Goal: Task Accomplishment & Management: Complete application form

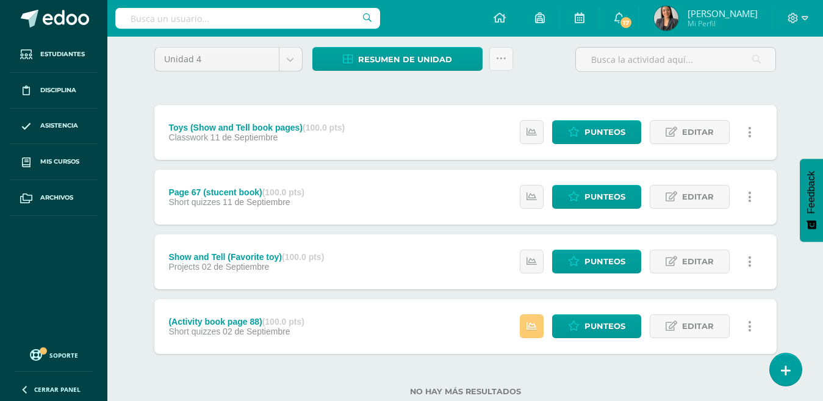
scroll to position [118, 0]
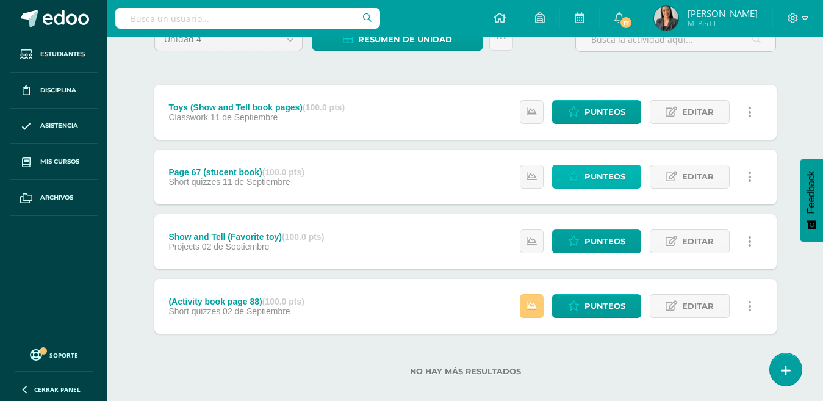
click at [589, 179] on span "Punteos" at bounding box center [605, 176] width 41 height 23
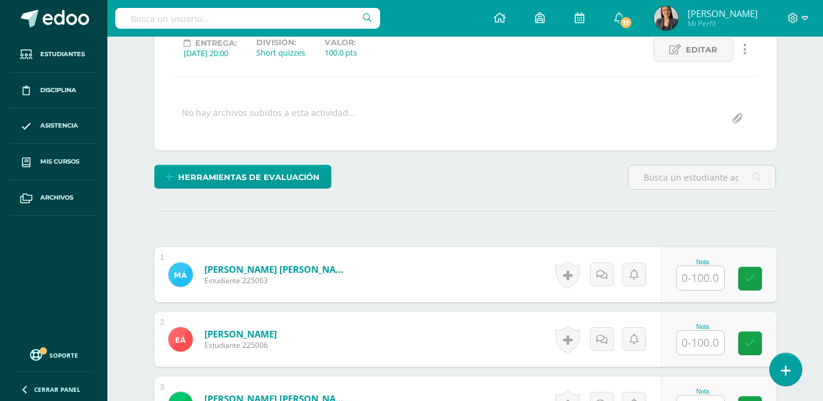
scroll to position [207, 0]
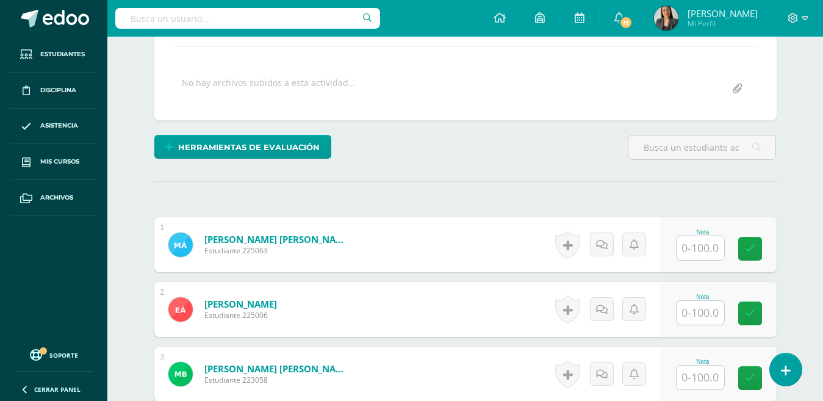
click at [699, 250] on input "text" at bounding box center [701, 248] width 48 height 24
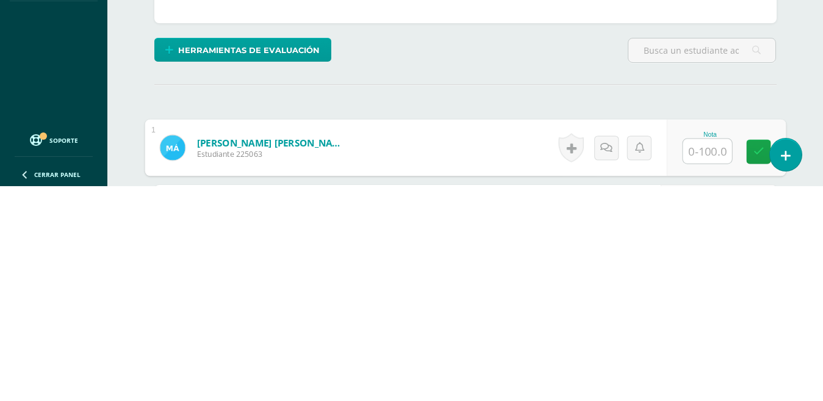
scroll to position [96, 0]
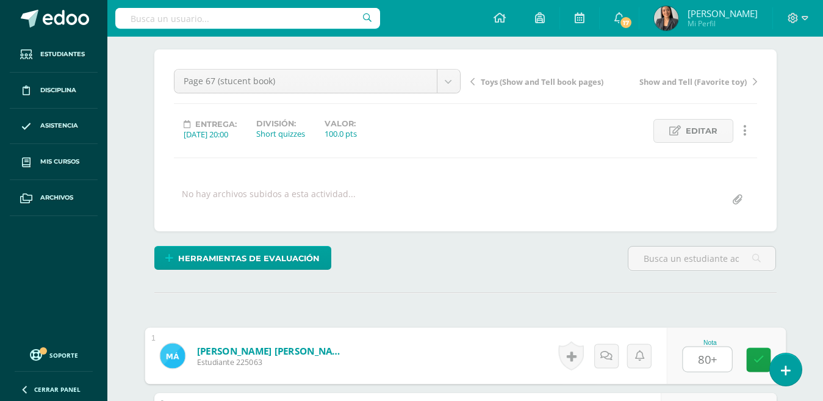
type input "80+"
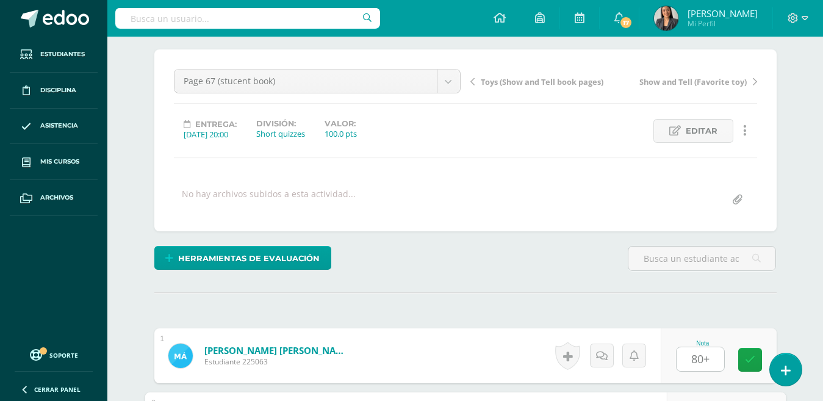
scroll to position [319, 0]
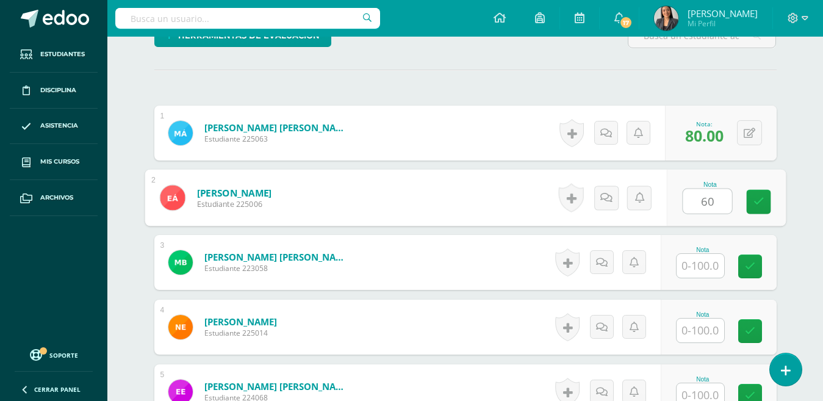
type input "60"
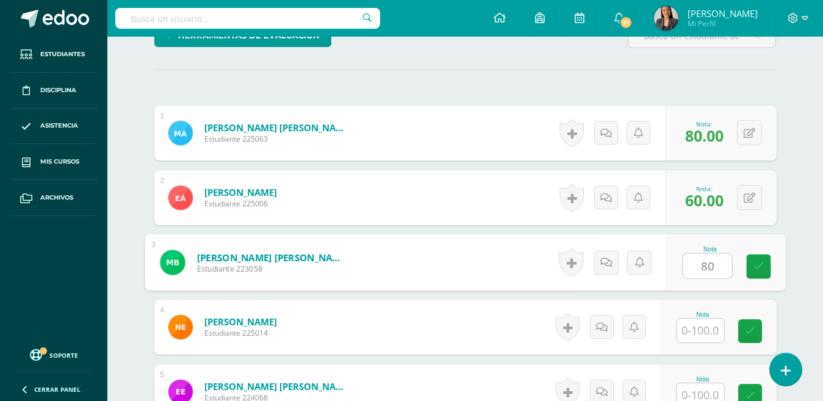
type input "80"
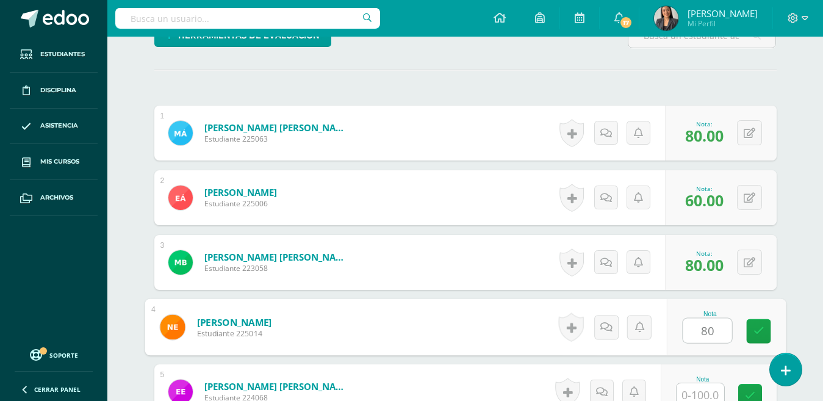
type input "80"
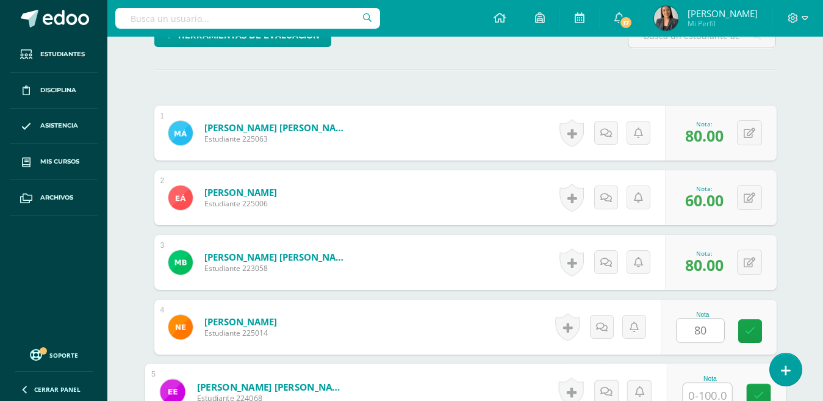
scroll to position [324, 0]
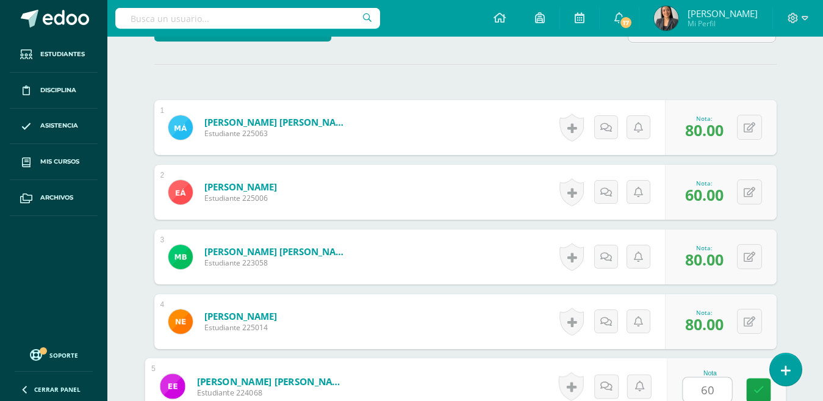
type input "60"
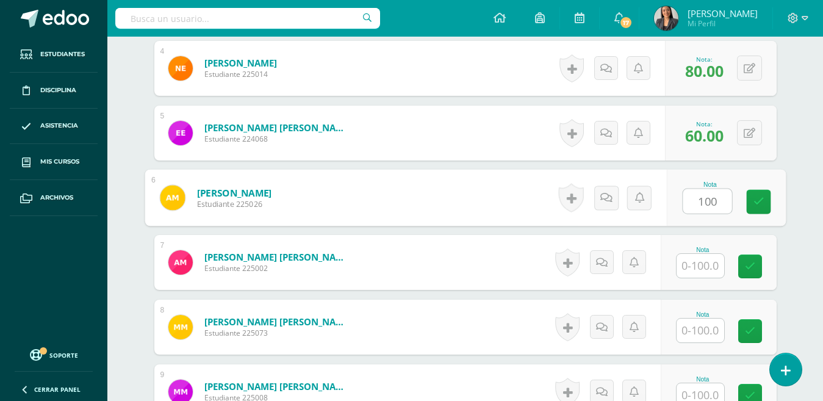
type input "100"
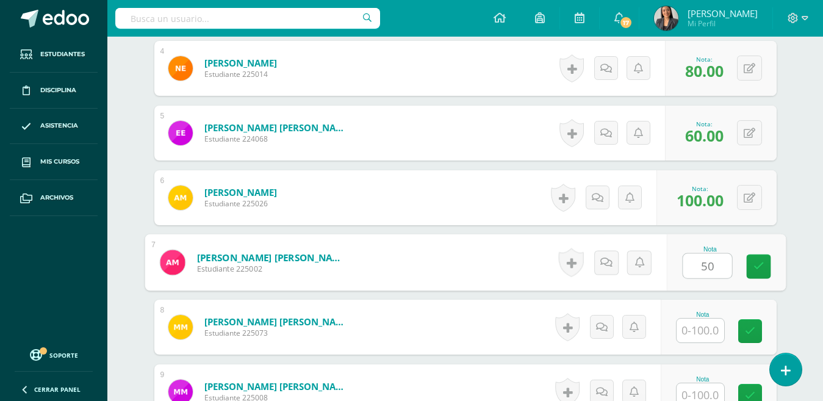
type input "50"
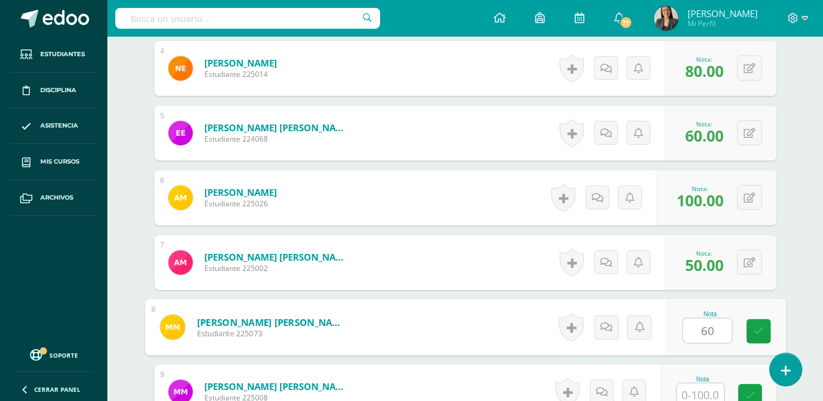
type input "60"
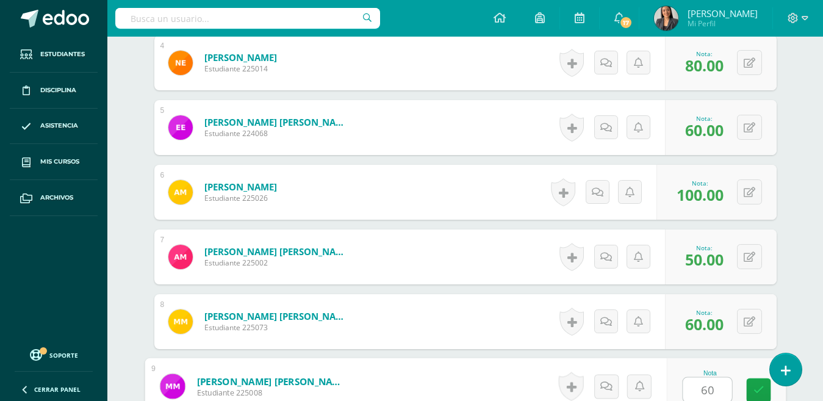
type input "60"
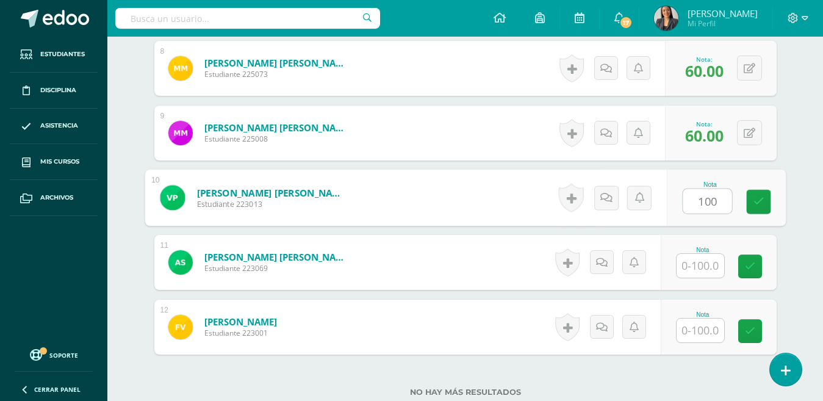
type input "100"
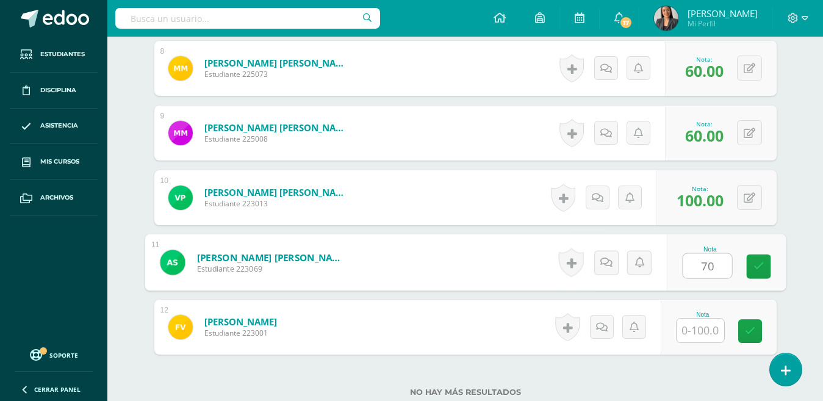
type input "70"
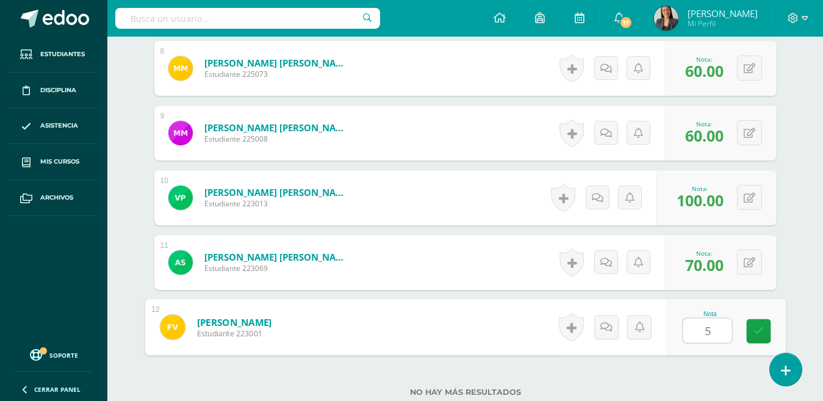
type input "50"
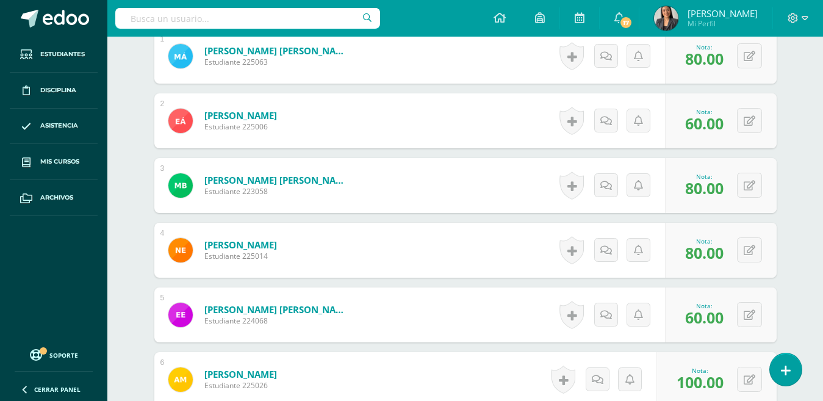
scroll to position [0, 0]
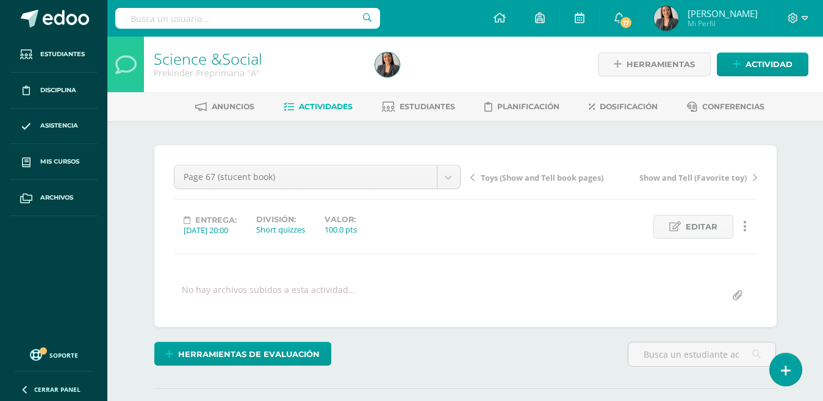
click at [713, 231] on span "Editar" at bounding box center [702, 226] width 32 height 23
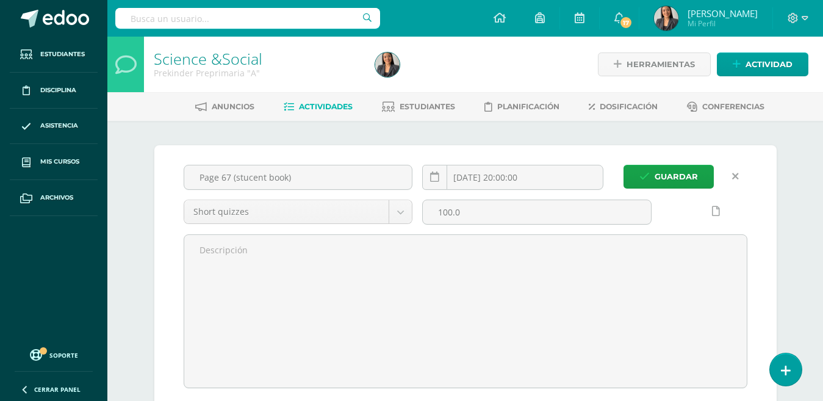
click at [251, 176] on input "Page 67 (stucent book)" at bounding box center [298, 177] width 228 height 24
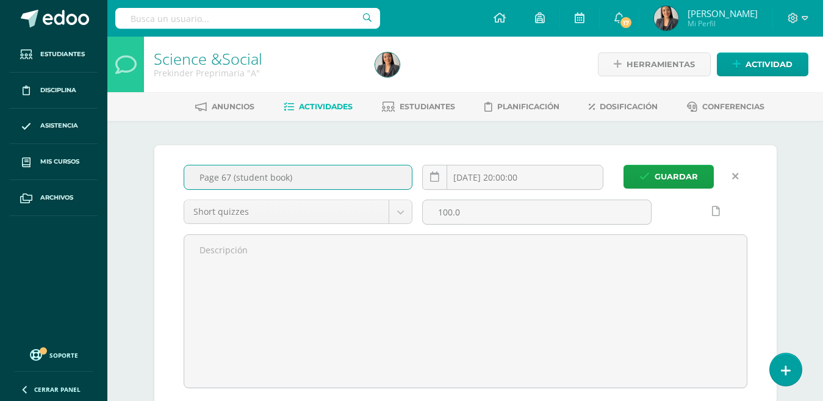
type input "Page 67 (student book)"
click at [655, 164] on div "Guardar Page 67 (student book) 2025-09-11 20:00:00 Short quizzes Classwork Achi…" at bounding box center [465, 276] width 623 height 262
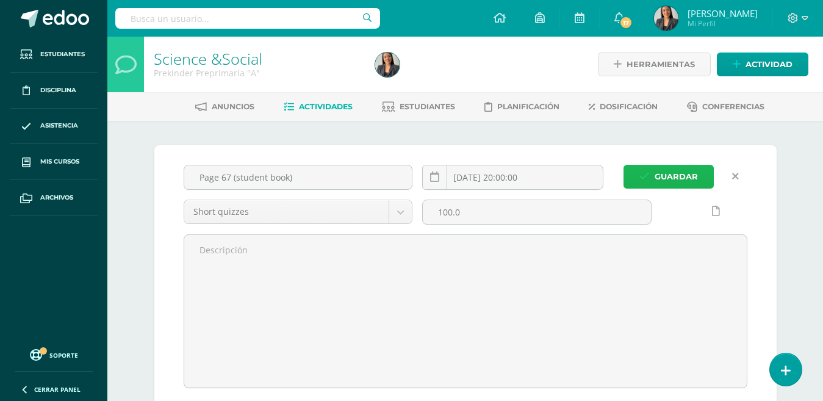
click at [649, 175] on icon "submit" at bounding box center [645, 177] width 10 height 10
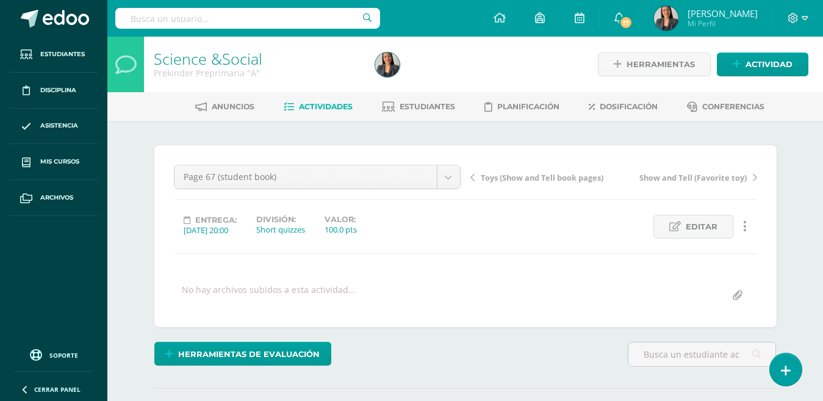
click at [305, 106] on span "Actividades" at bounding box center [326, 106] width 54 height 9
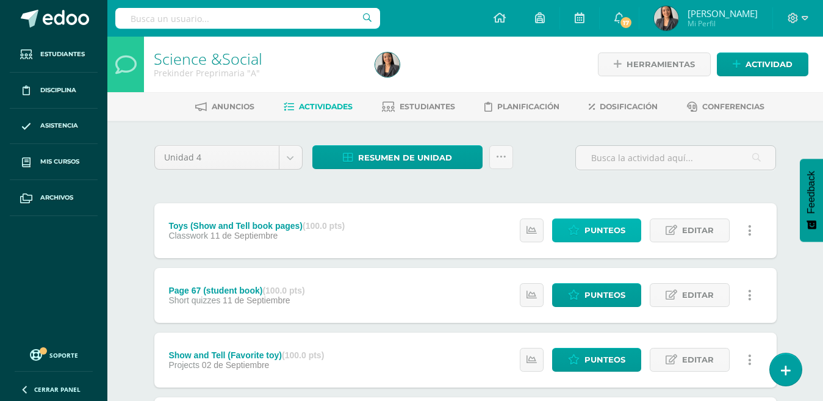
click at [612, 231] on span "Punteos" at bounding box center [605, 230] width 41 height 23
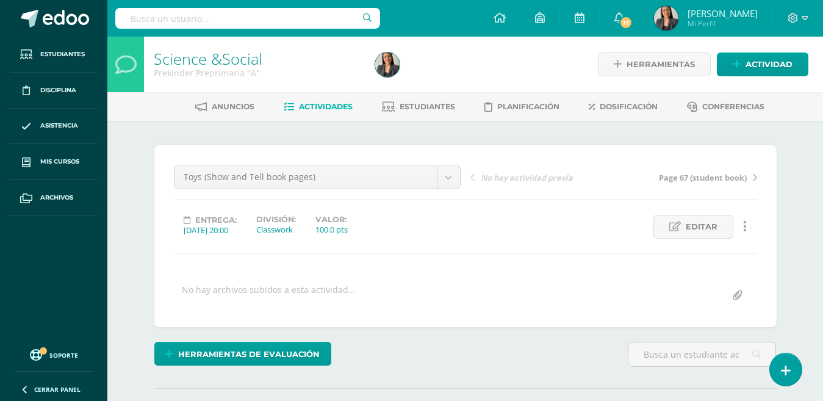
click at [319, 107] on span "Actividades" at bounding box center [326, 106] width 54 height 9
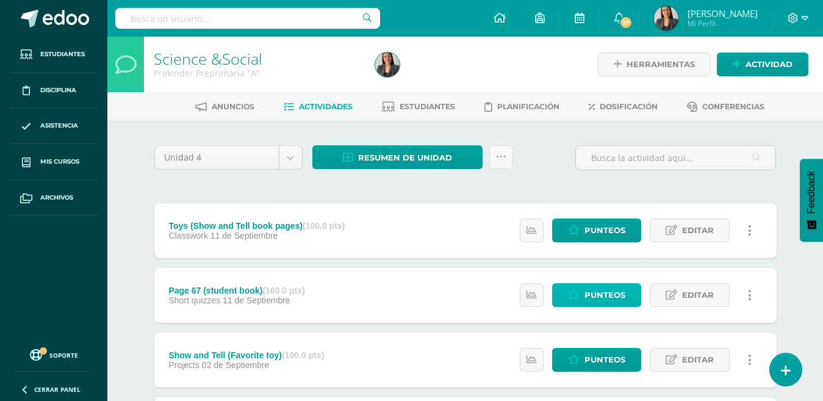
click at [577, 304] on link "Punteos" at bounding box center [596, 295] width 89 height 24
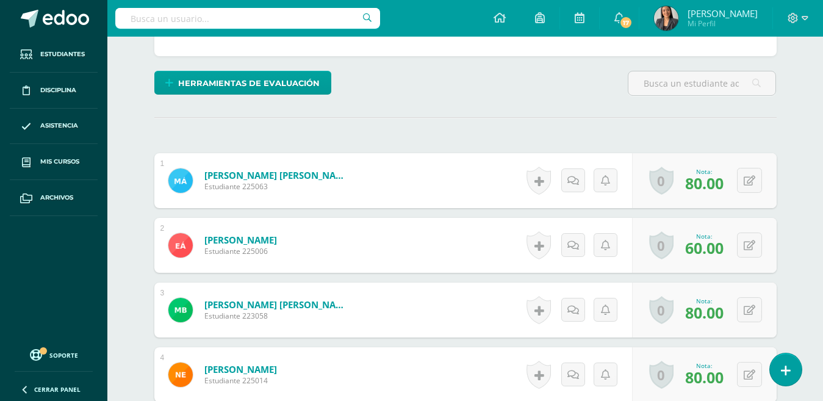
scroll to position [273, 0]
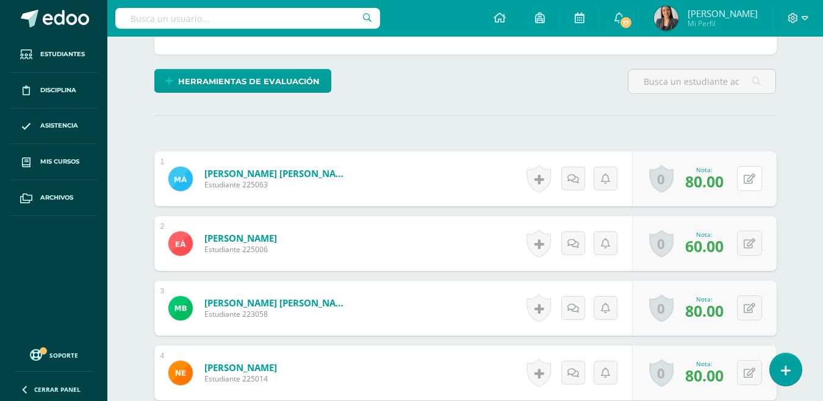
click at [751, 190] on button at bounding box center [749, 178] width 25 height 25
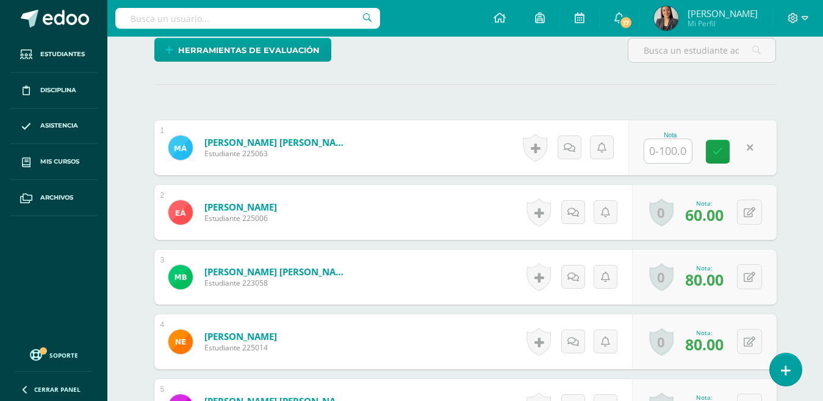
scroll to position [309, 0]
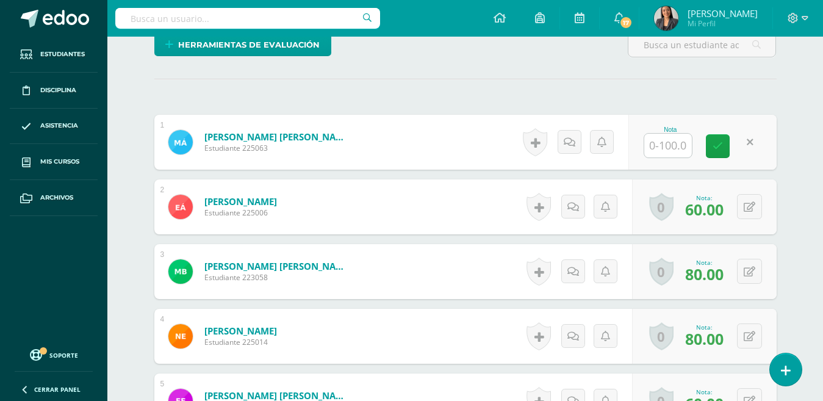
click at [673, 142] on input "text" at bounding box center [669, 146] width 48 height 24
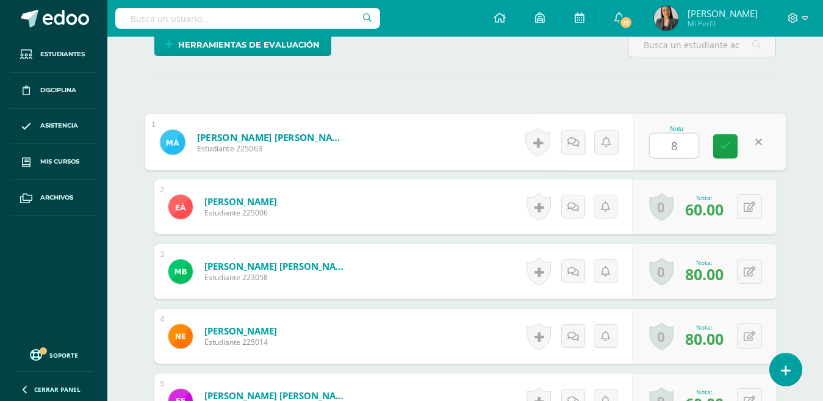
type input "80"
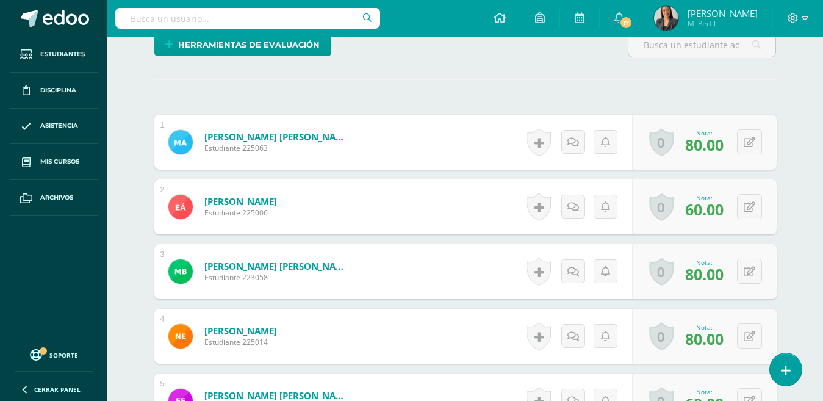
scroll to position [0, 0]
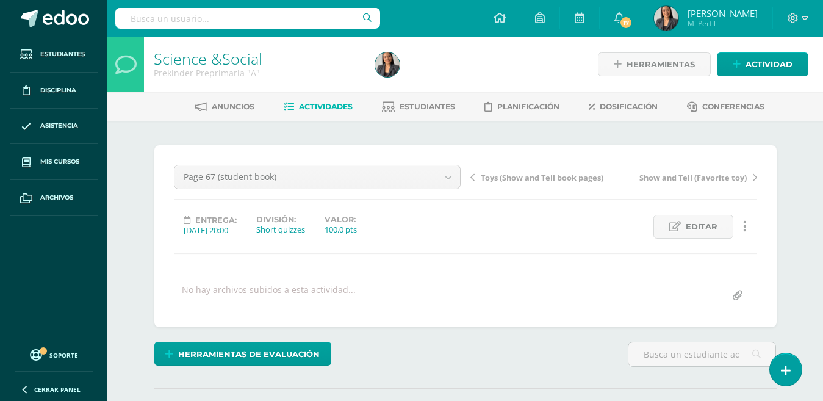
click at [319, 105] on span "Actividades" at bounding box center [326, 106] width 54 height 9
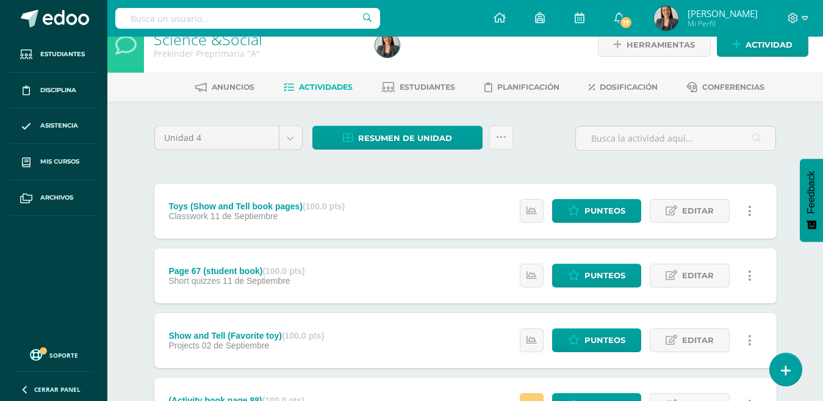
scroll to position [132, 0]
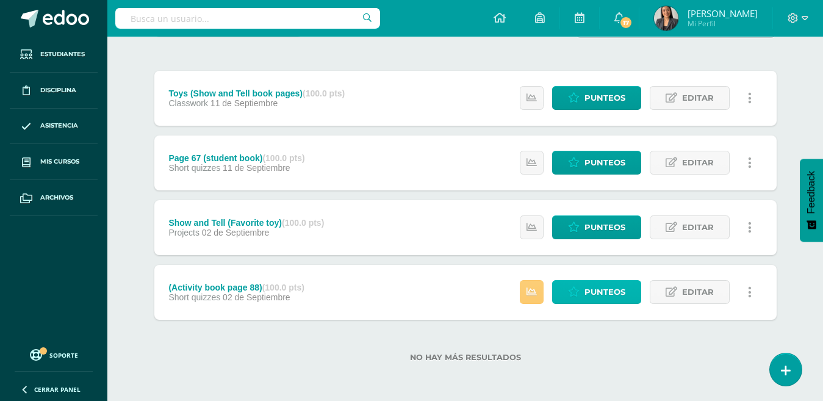
click at [620, 289] on span "Punteos" at bounding box center [605, 292] width 41 height 23
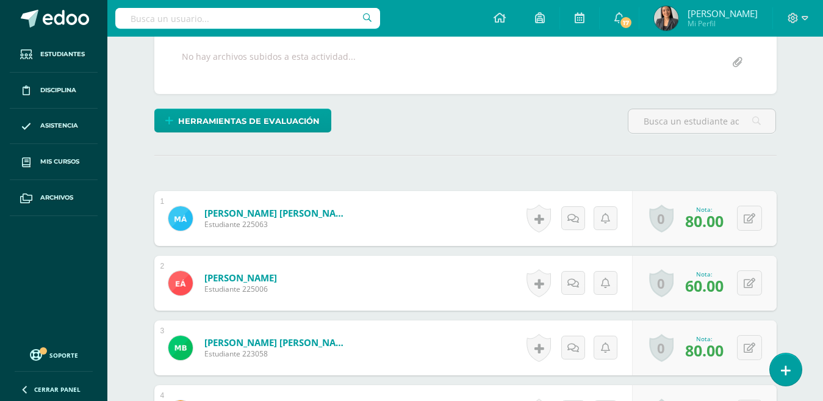
scroll to position [250, 0]
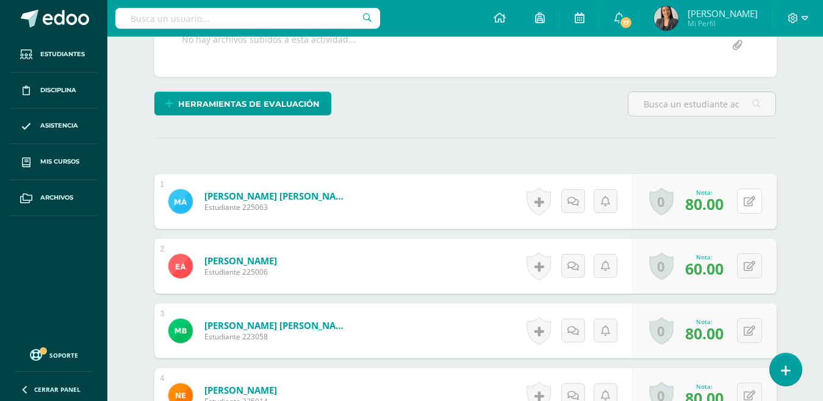
click at [742, 207] on button at bounding box center [749, 201] width 25 height 25
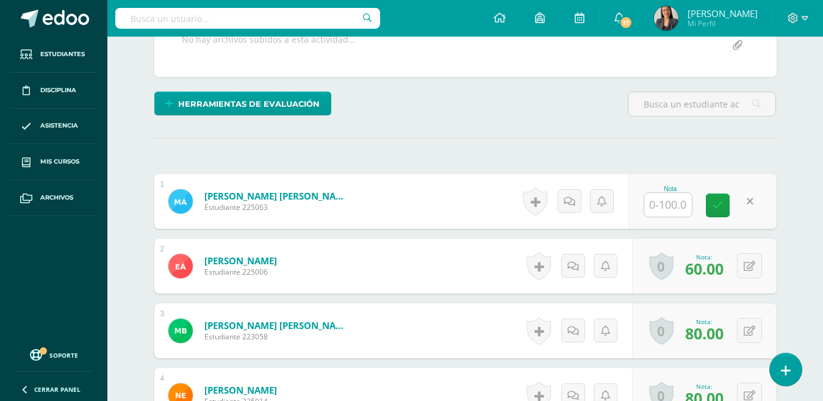
click at [657, 212] on input "text" at bounding box center [669, 205] width 48 height 24
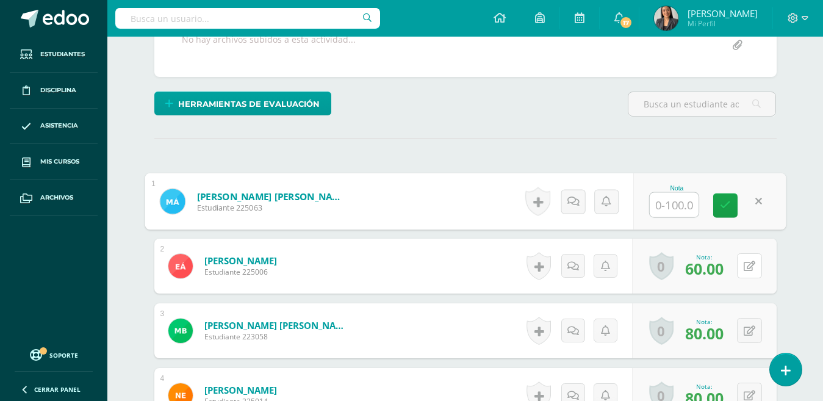
click at [750, 268] on icon at bounding box center [750, 266] width 12 height 10
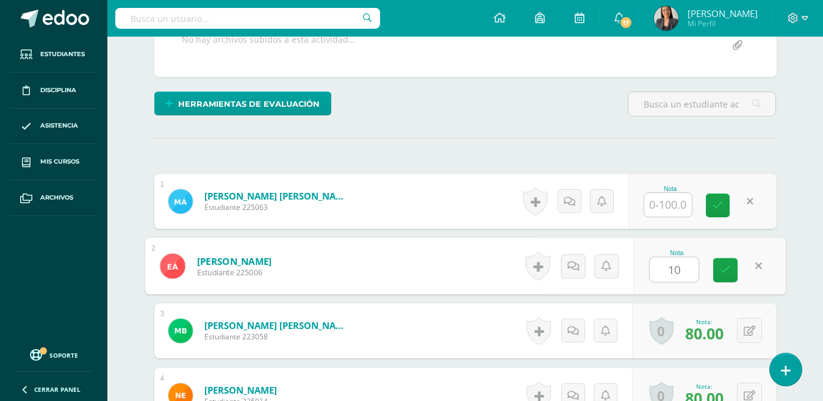
type input "100"
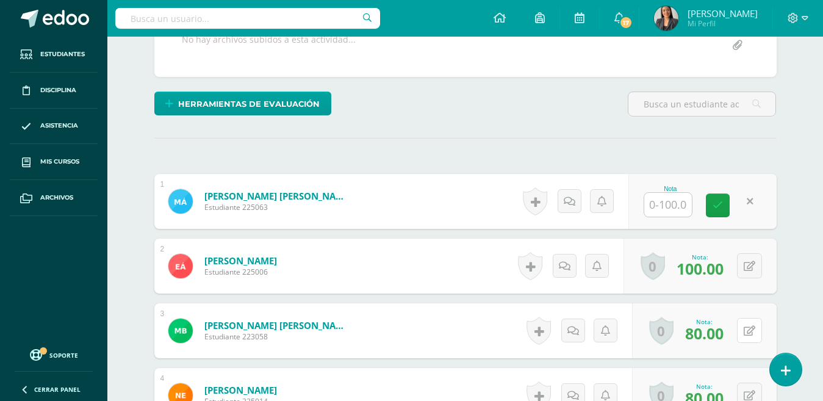
click at [746, 334] on icon at bounding box center [750, 331] width 12 height 10
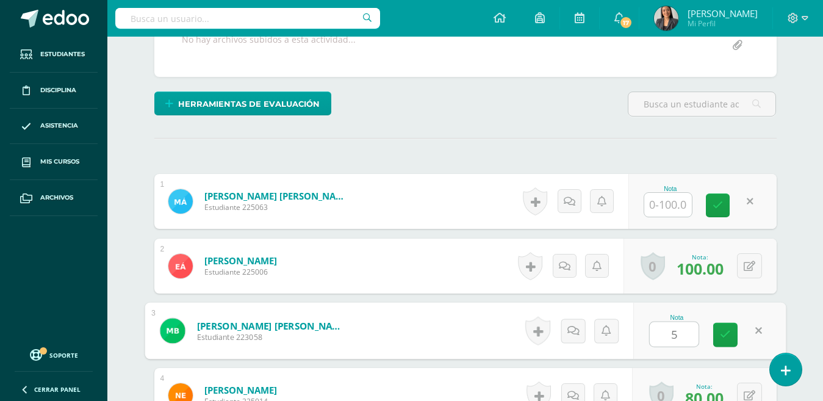
type input "50"
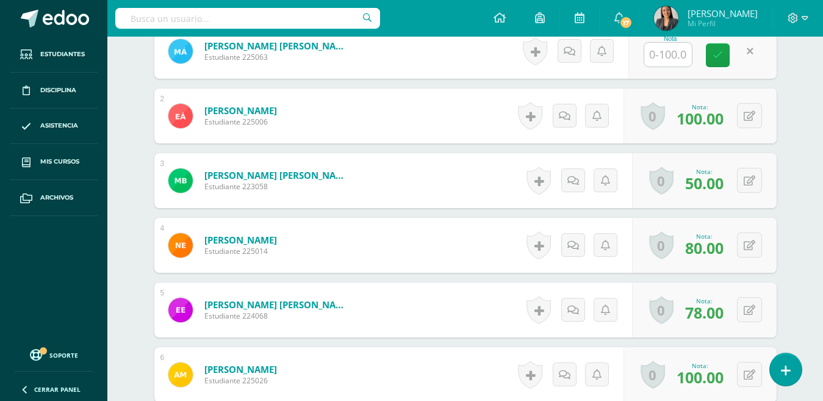
scroll to position [402, 0]
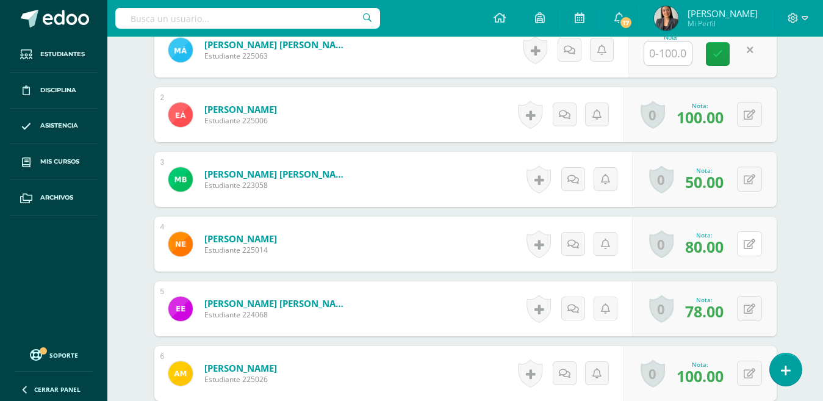
click at [756, 248] on button at bounding box center [749, 243] width 25 height 25
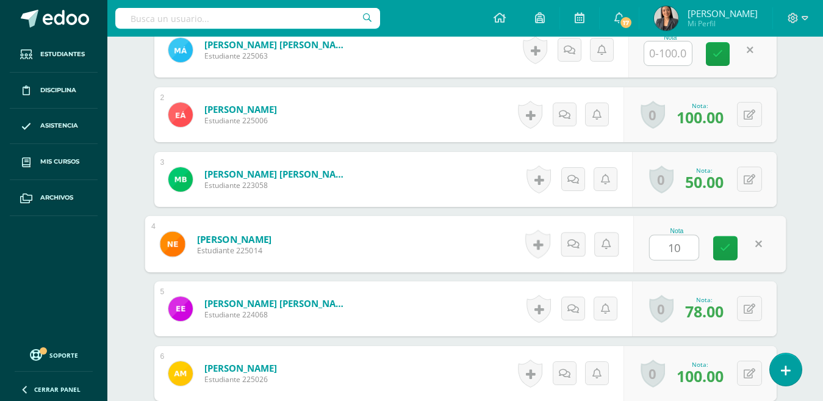
type input "100"
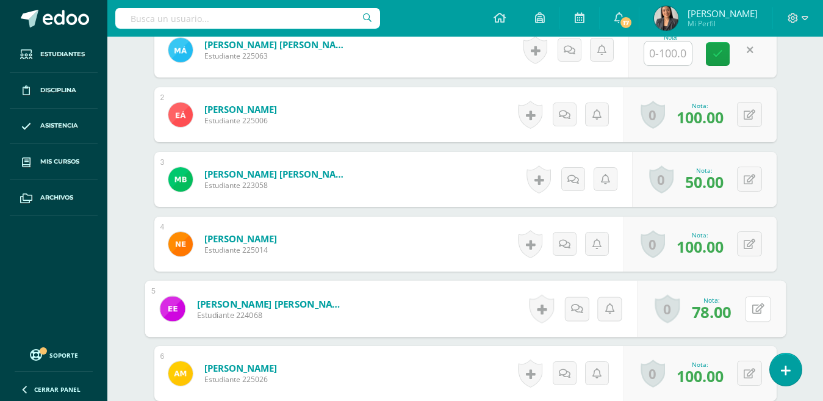
click at [752, 309] on icon at bounding box center [758, 308] width 12 height 10
type input "50"
click at [743, 361] on button at bounding box center [749, 373] width 25 height 25
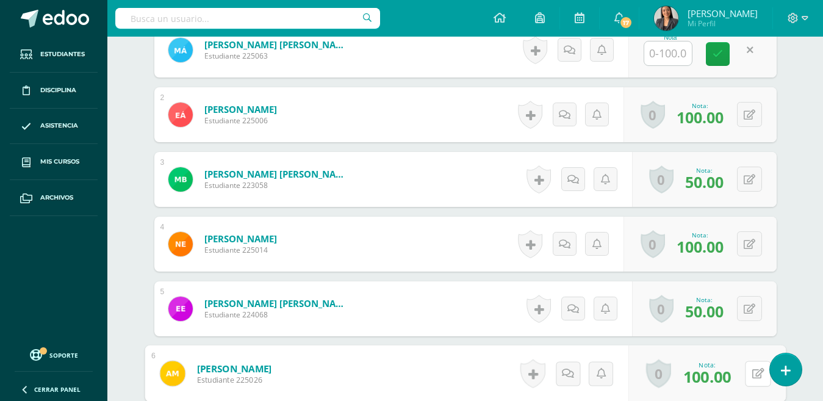
click at [752, 373] on icon at bounding box center [758, 373] width 12 height 10
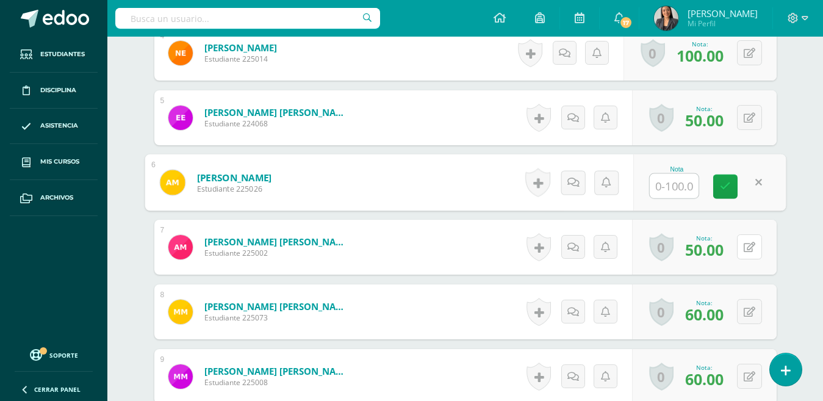
click at [756, 253] on button at bounding box center [749, 246] width 25 height 25
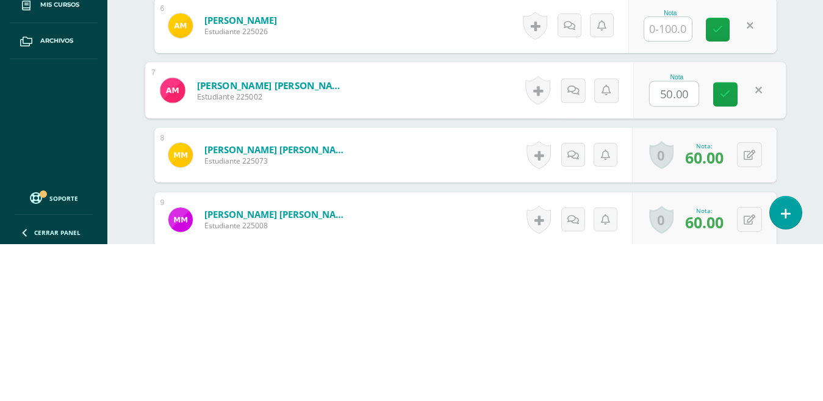
click at [804, 144] on div "Science &Social Prekinder Preprimaria "A" Herramientas Detalle de asistencias A…" at bounding box center [465, 91] width 716 height 1294
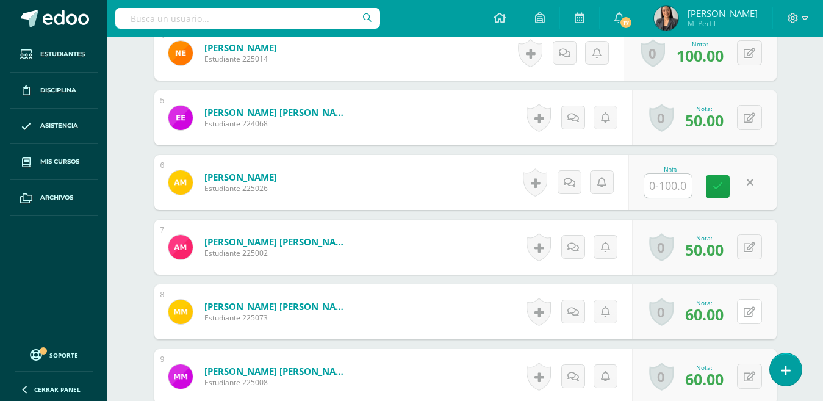
click at [753, 309] on icon at bounding box center [750, 312] width 12 height 10
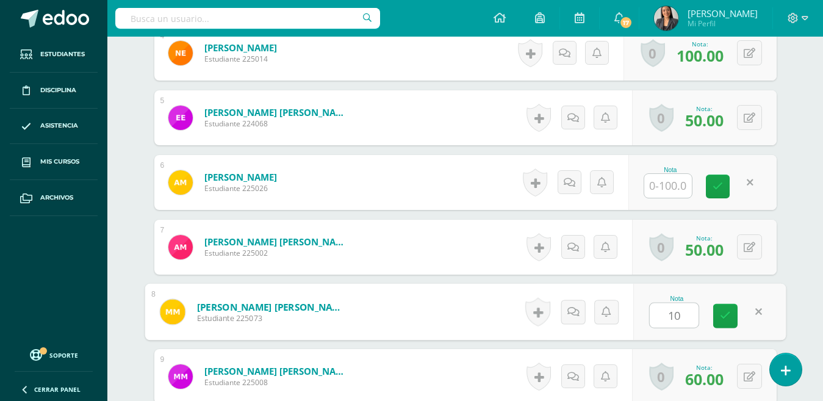
type input "100"
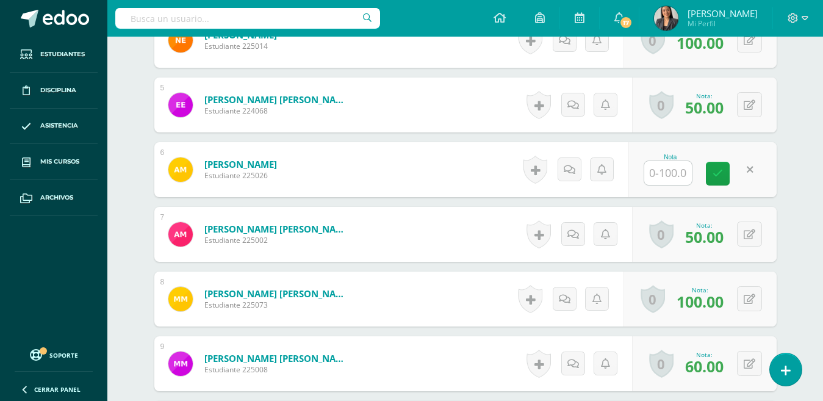
scroll to position [763, 0]
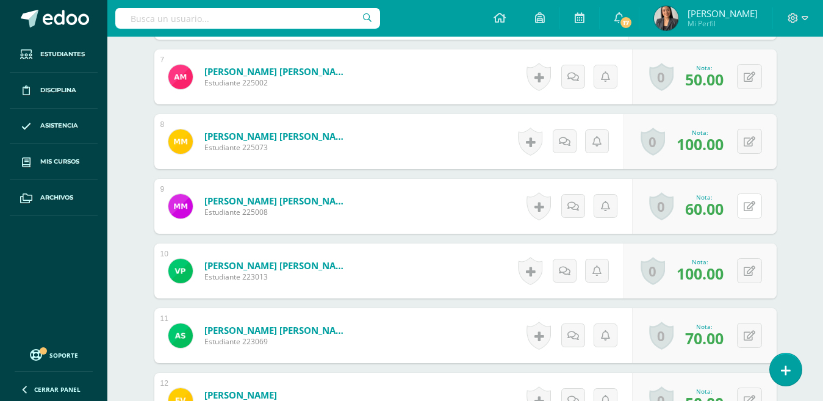
click at [742, 213] on button at bounding box center [749, 205] width 25 height 25
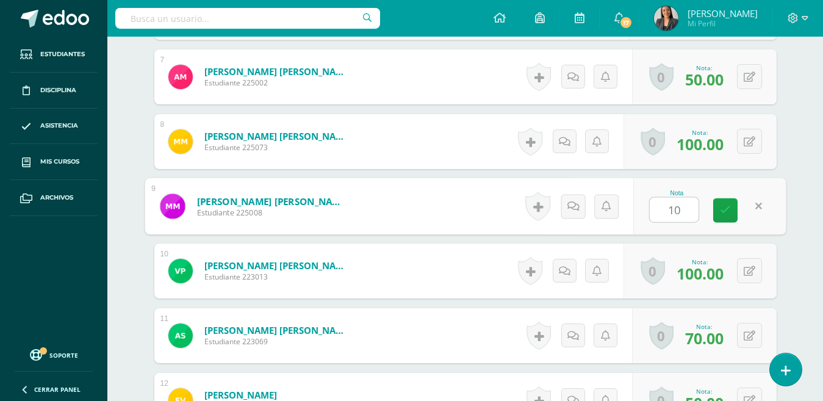
type input "100"
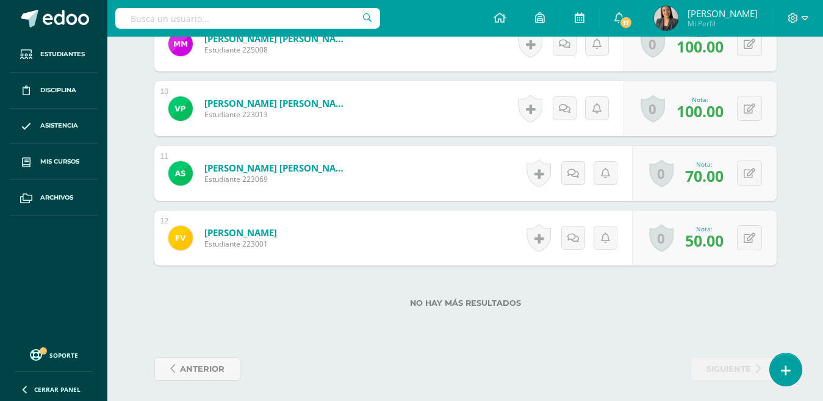
scroll to position [924, 0]
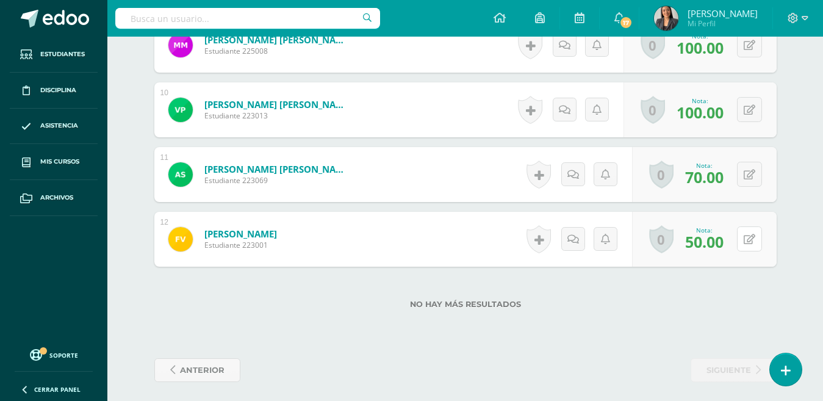
click at [756, 243] on button at bounding box center [749, 238] width 25 height 25
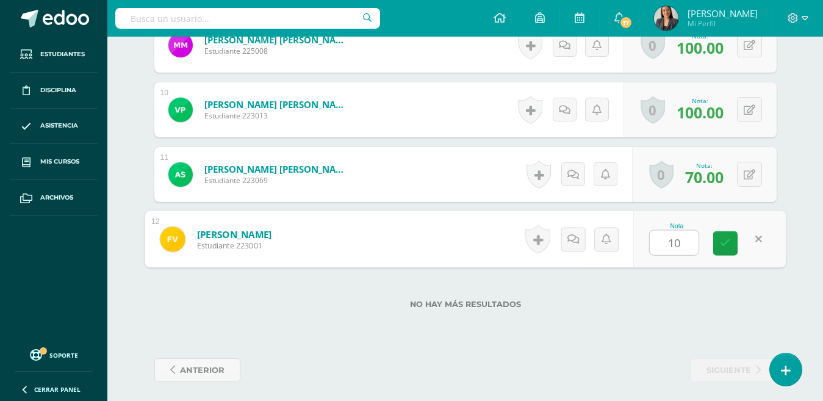
type input "100"
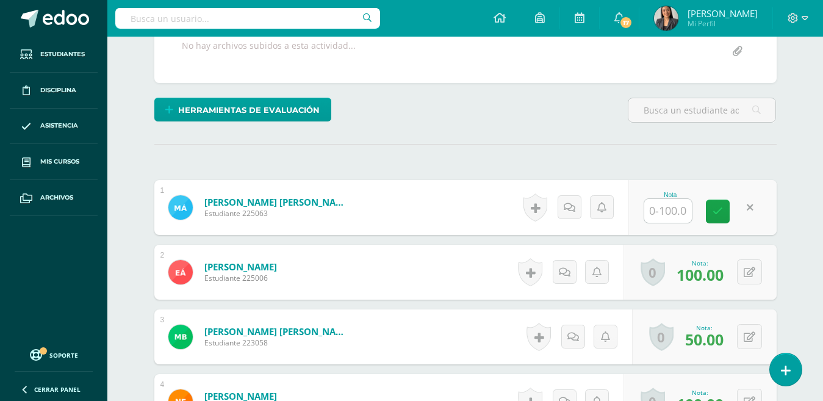
scroll to position [0, 0]
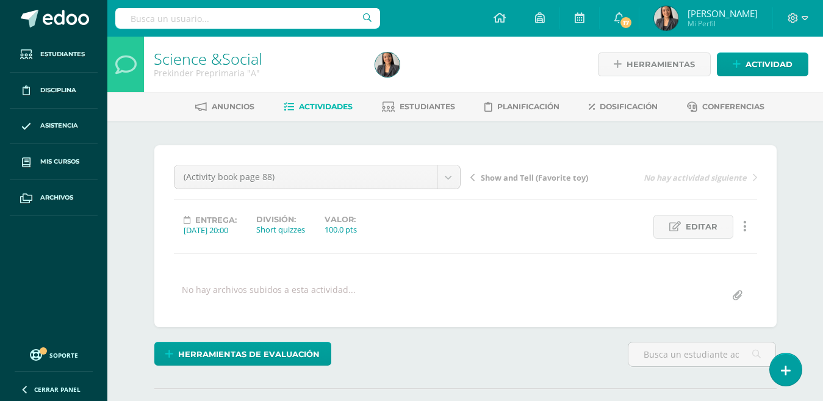
click at [320, 112] on link "Actividades" at bounding box center [318, 107] width 69 height 20
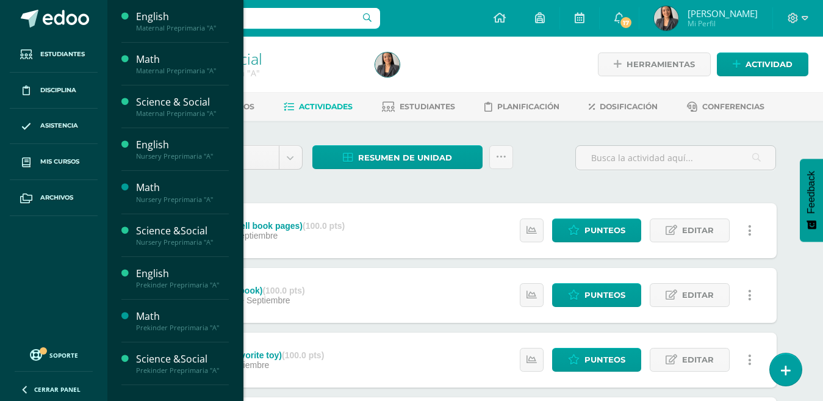
click at [34, 167] on span at bounding box center [26, 162] width 22 height 22
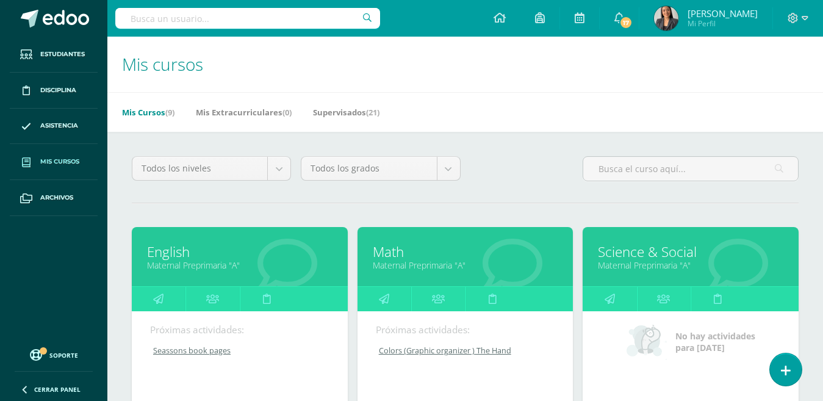
click at [261, 254] on link "English" at bounding box center [240, 251] width 186 height 19
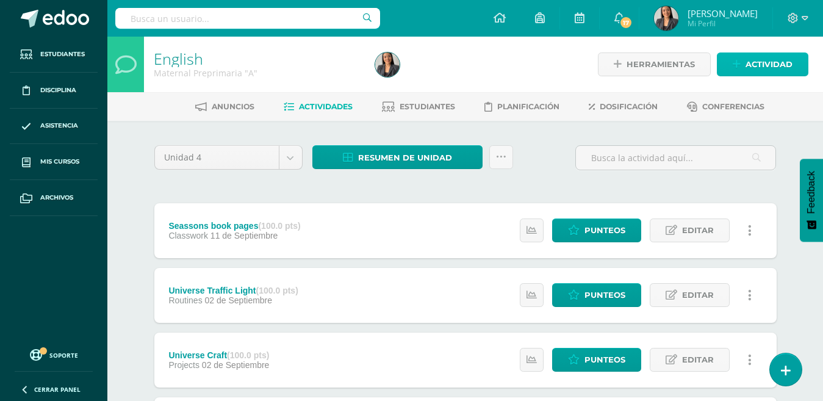
click at [742, 71] on link "Actividad" at bounding box center [763, 64] width 92 height 24
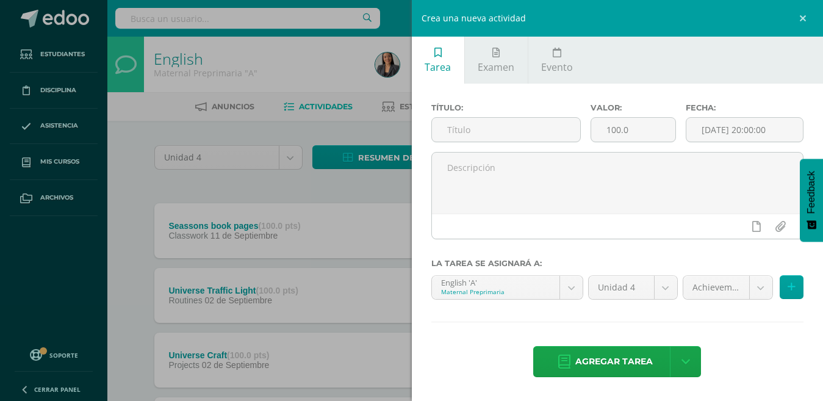
click at [483, 125] on input "text" at bounding box center [506, 130] width 148 height 24
type input "Seassons Craft"
click at [764, 287] on body "Estudiantes Disciplina Asistencia Mis cursos Archivos Soporte Ayuda Reportar un…" at bounding box center [411, 299] width 823 height 598
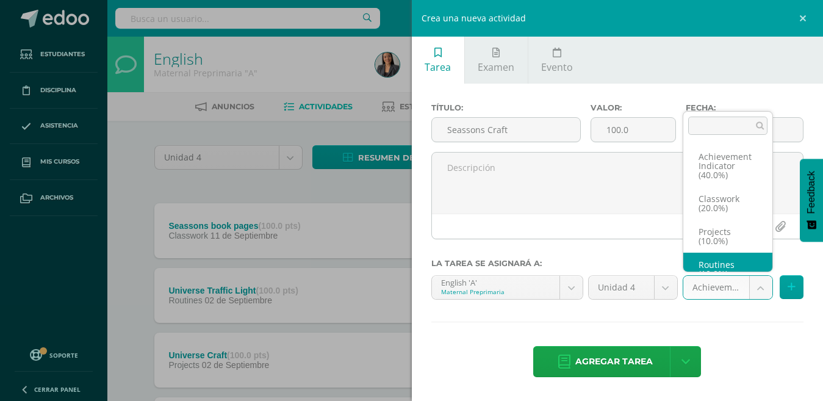
scroll to position [14, 0]
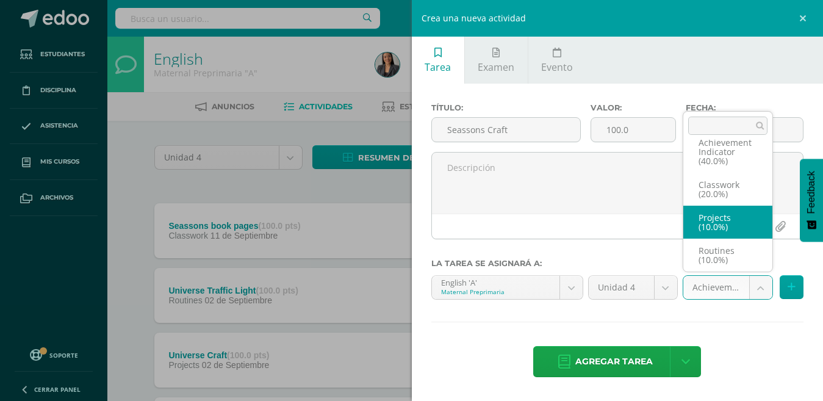
select select "204963"
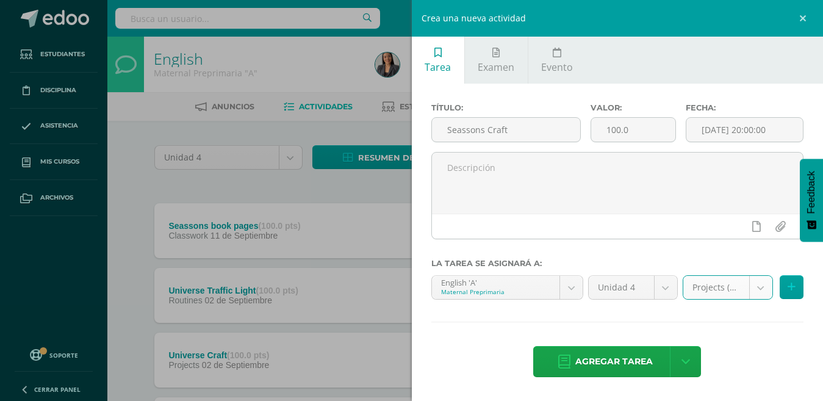
click at [598, 359] on span "Agregar tarea" at bounding box center [615, 362] width 78 height 30
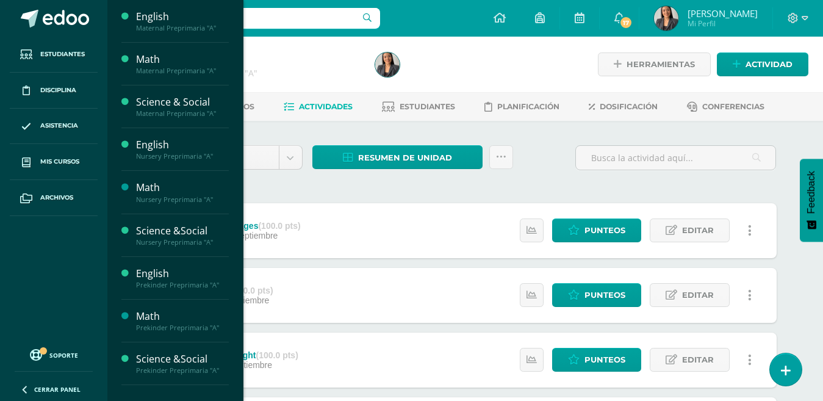
click at [147, 182] on div "Math" at bounding box center [182, 188] width 93 height 14
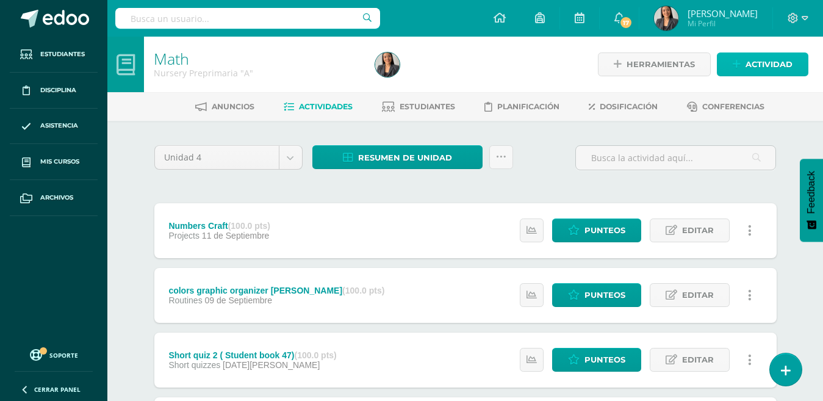
click at [770, 56] on span "Actividad" at bounding box center [769, 64] width 47 height 23
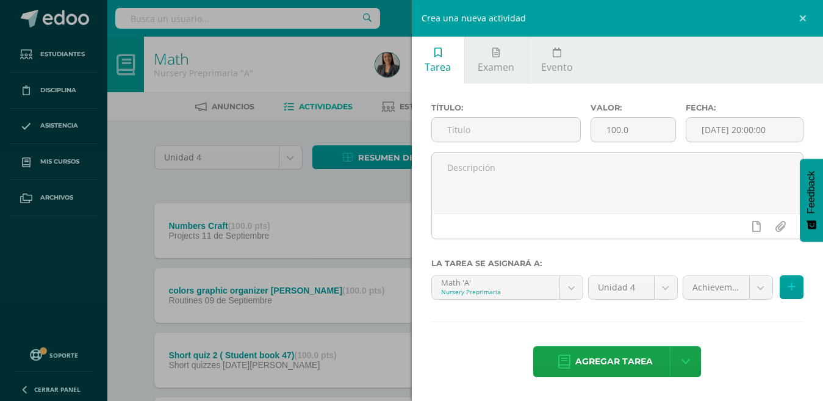
click at [471, 134] on input "text" at bounding box center [506, 130] width 148 height 24
type input "Seasons Craft"
click at [755, 289] on body "Estudiantes Disciplina Asistencia Mis cursos Archivos Soporte Ayuda Reportar un…" at bounding box center [411, 299] width 823 height 598
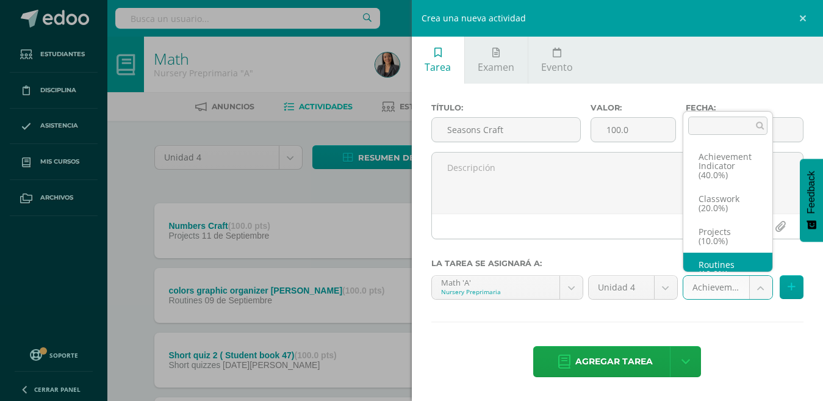
scroll to position [14, 0]
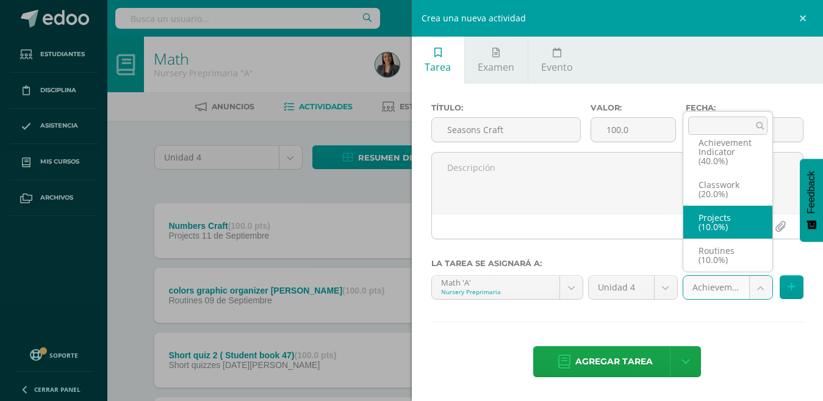
select select "205004"
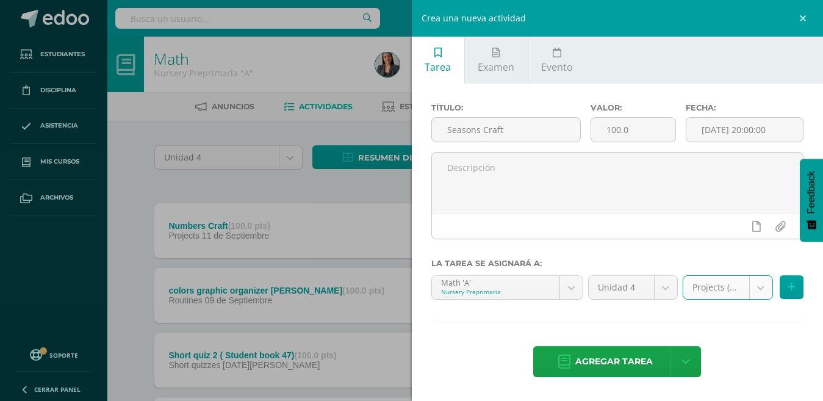
click at [624, 361] on span "Agregar tarea" at bounding box center [615, 362] width 78 height 30
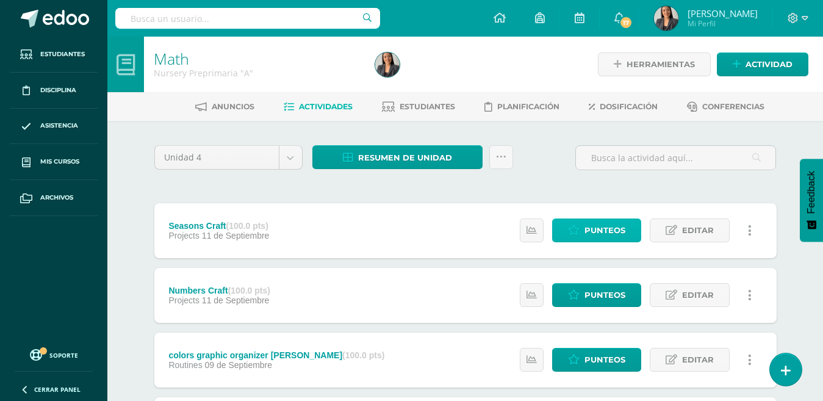
click at [601, 238] on span "Punteos" at bounding box center [605, 230] width 41 height 23
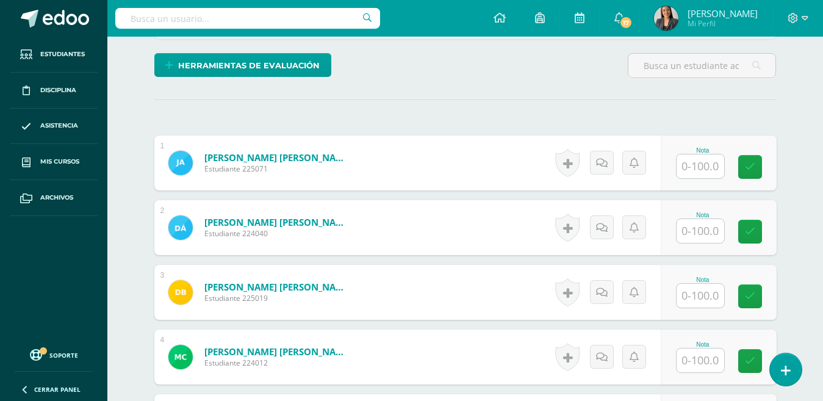
scroll to position [290, 0]
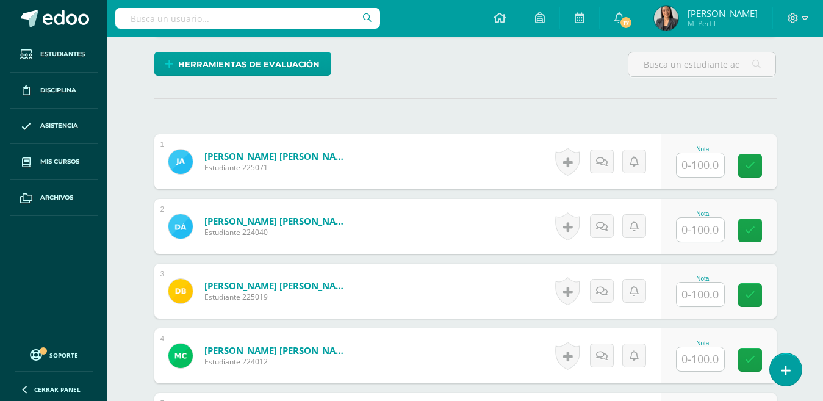
click at [701, 159] on input "text" at bounding box center [701, 165] width 48 height 24
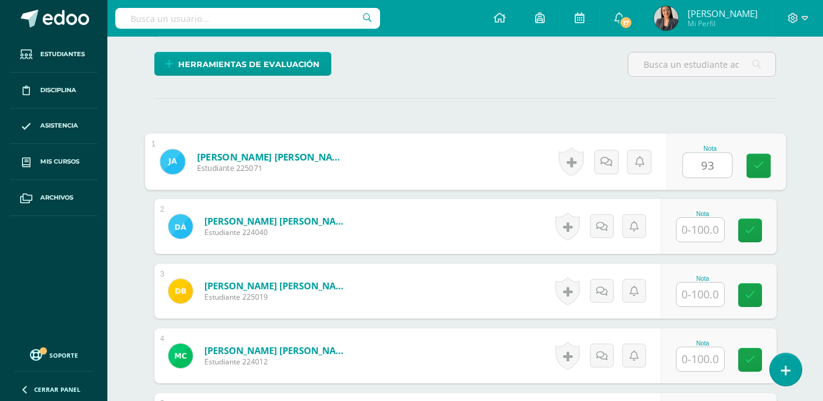
type input "93"
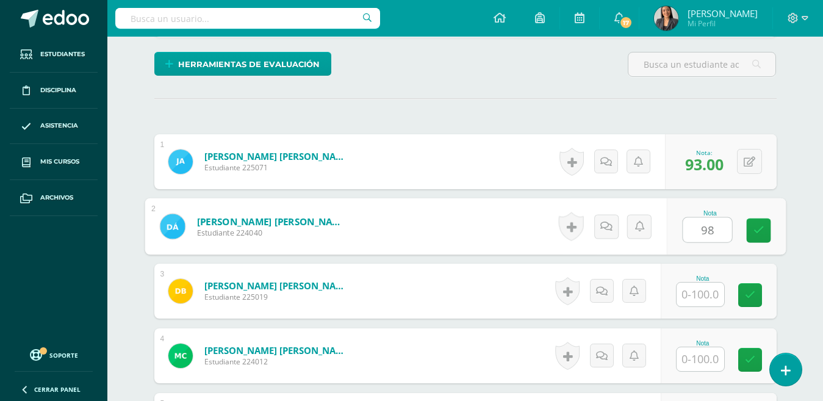
type input "98"
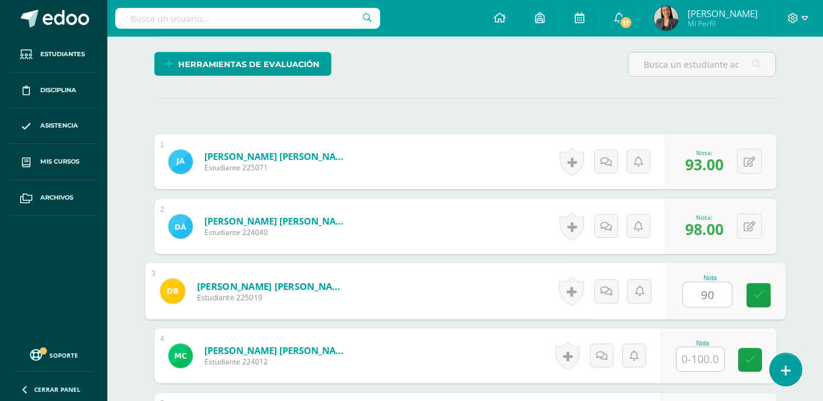
type input "90"
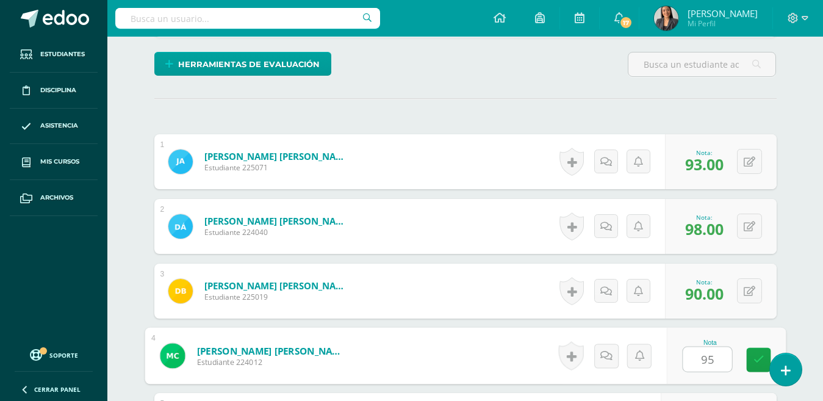
type input "95"
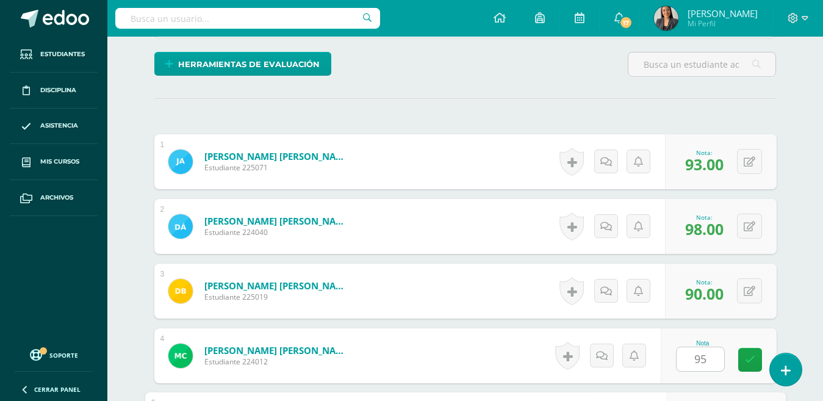
scroll to position [513, 0]
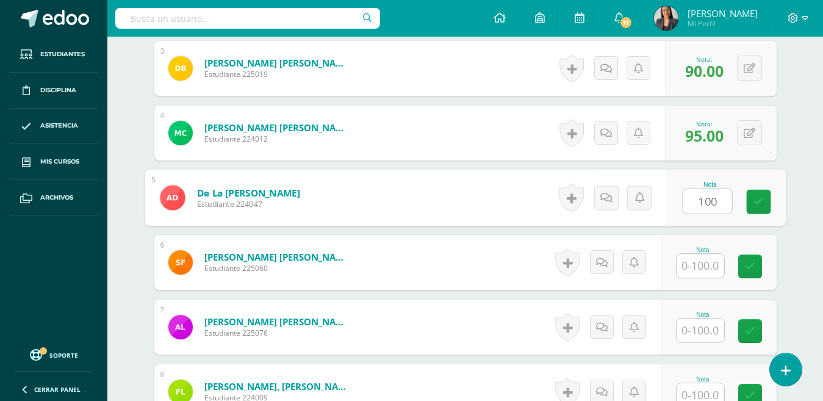
type input "100"
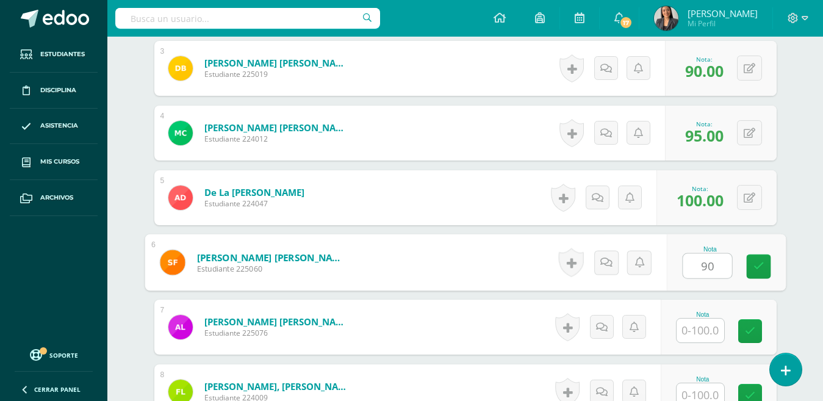
type input "90"
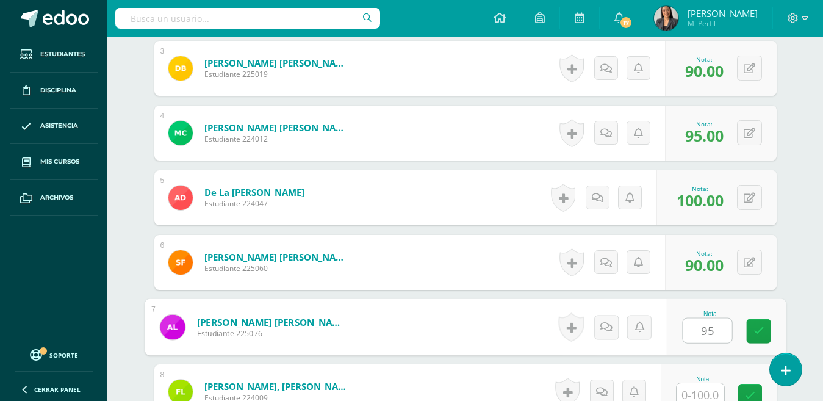
type input "95"
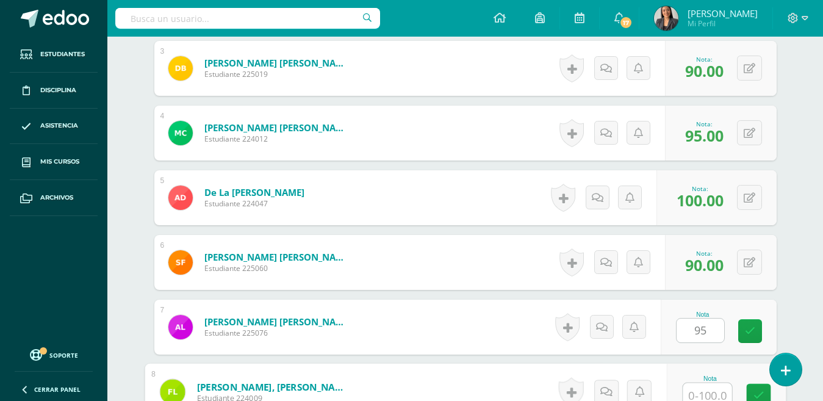
scroll to position [518, 0]
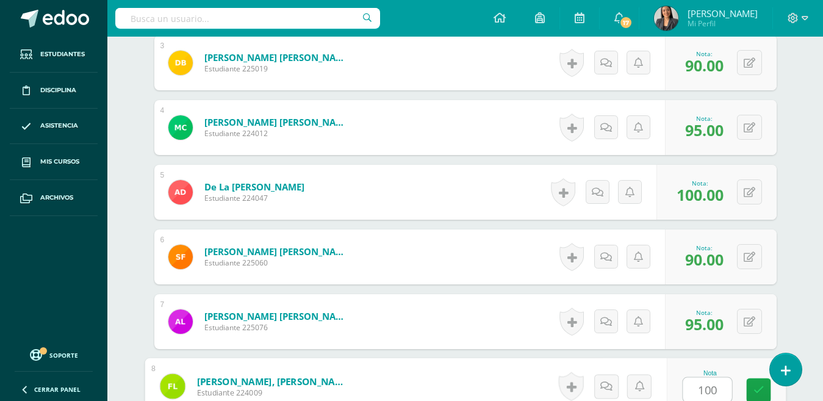
type input "100"
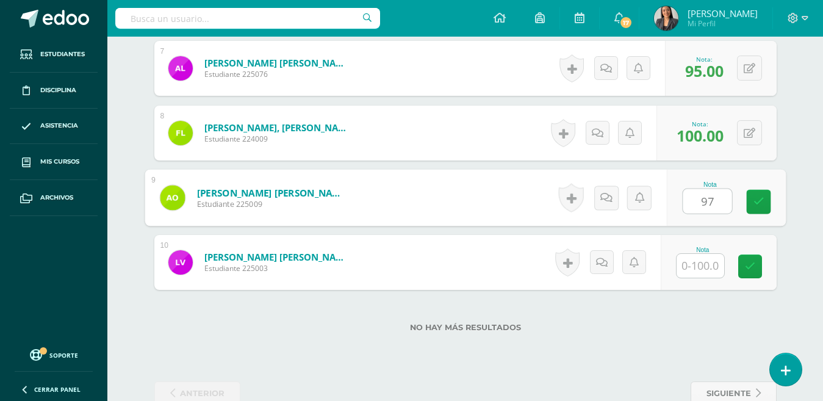
type input "97"
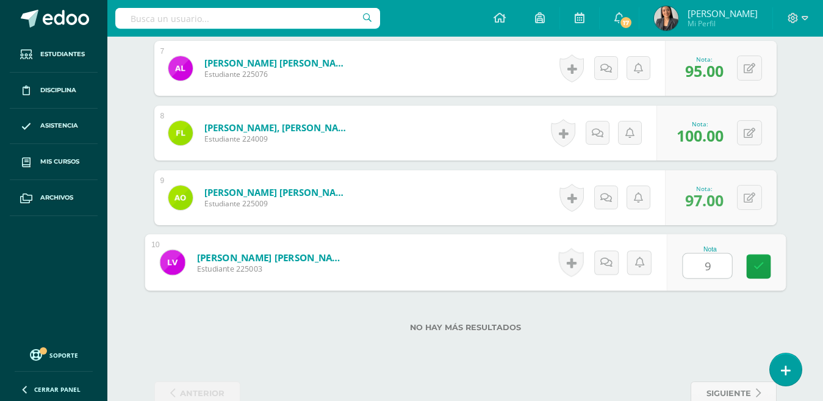
type input "98"
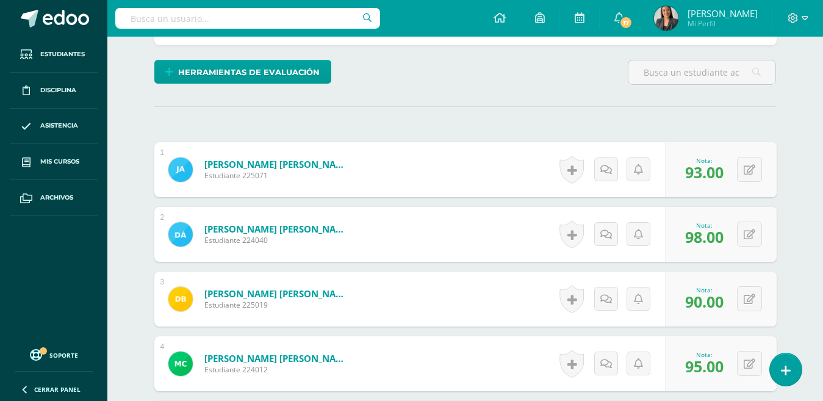
scroll to position [0, 0]
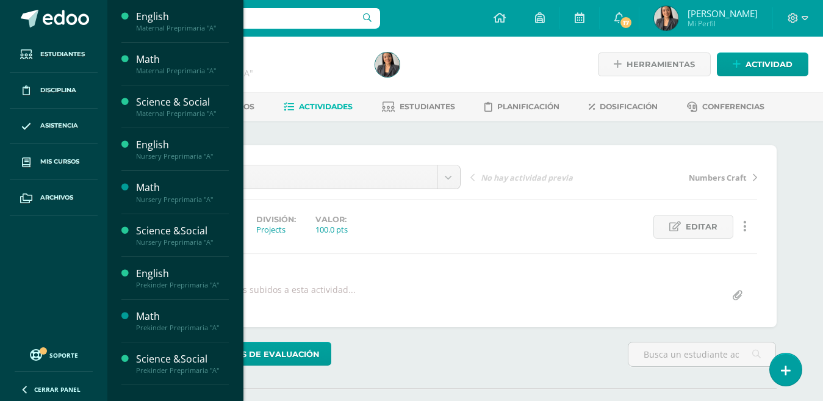
click at [181, 362] on div "Science &Social" at bounding box center [182, 359] width 93 height 14
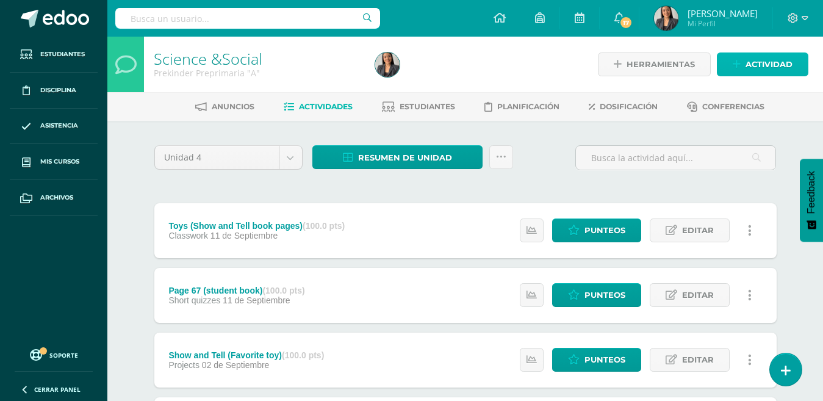
click at [763, 59] on span "Actividad" at bounding box center [769, 64] width 47 height 23
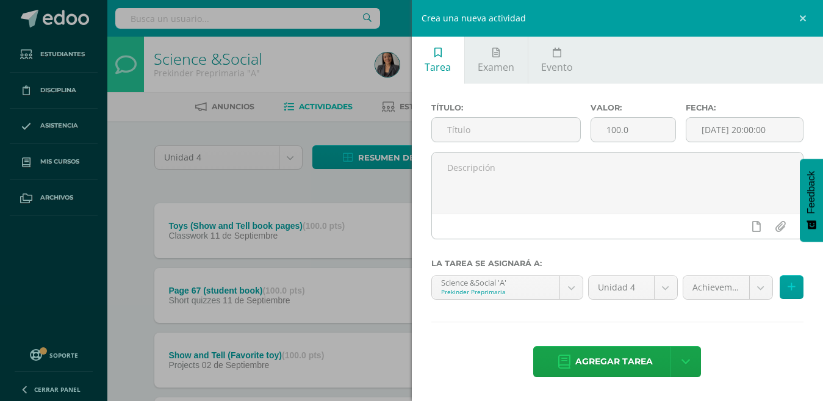
click at [482, 132] on input "text" at bounding box center [506, 130] width 148 height 24
type input "Toy Box Routine"
click at [760, 284] on body "Estudiantes Disciplina Asistencia Mis cursos Archivos Soporte Ayuda Reportar un…" at bounding box center [411, 266] width 823 height 533
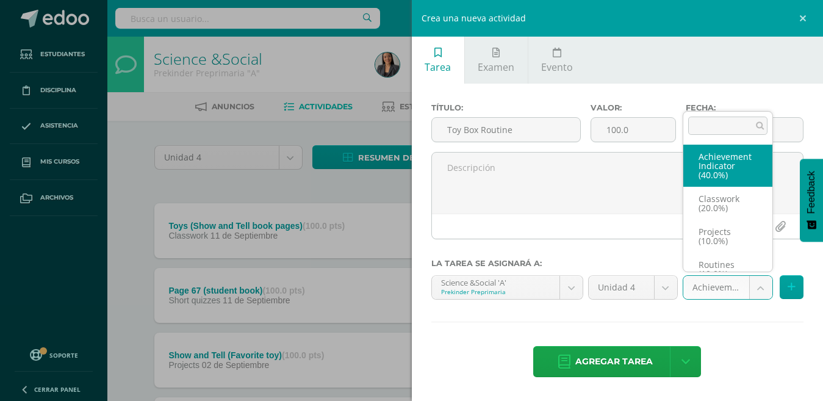
scroll to position [14, 0]
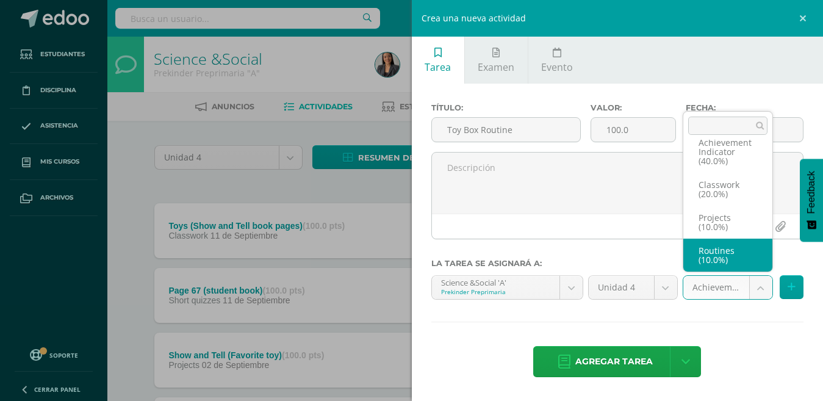
select select "205025"
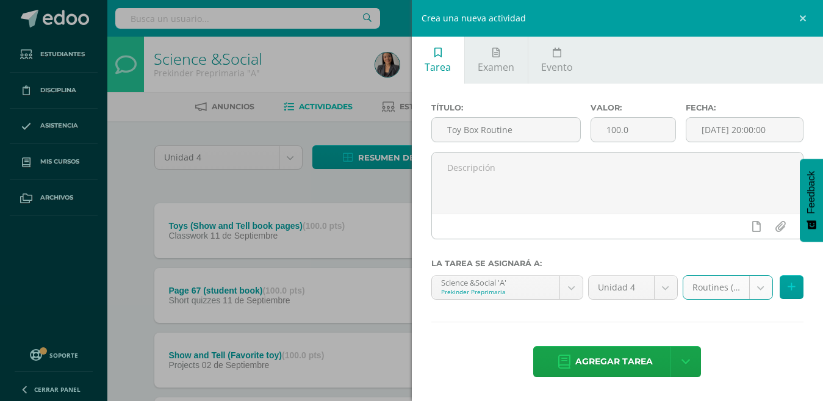
click at [527, 121] on input "Toy Box Routine" at bounding box center [506, 130] width 148 height 24
type input "Toy Box Routine (Rainbow , graphic organizer)"
click at [635, 356] on span "Agregar tarea" at bounding box center [615, 362] width 78 height 30
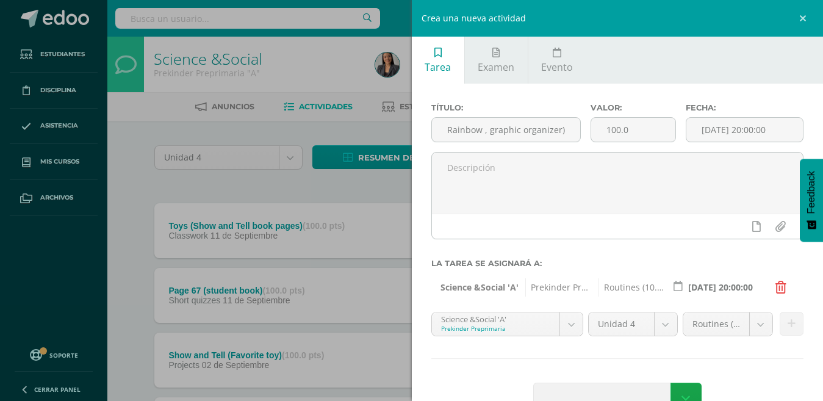
scroll to position [0, 0]
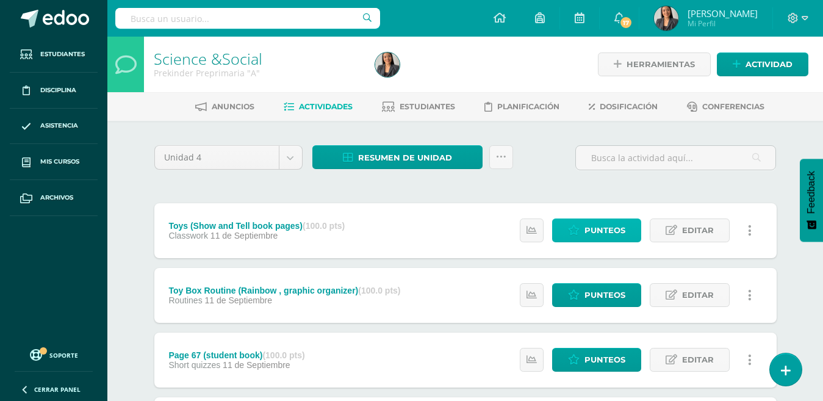
click at [621, 228] on span "Punteos" at bounding box center [605, 230] width 41 height 23
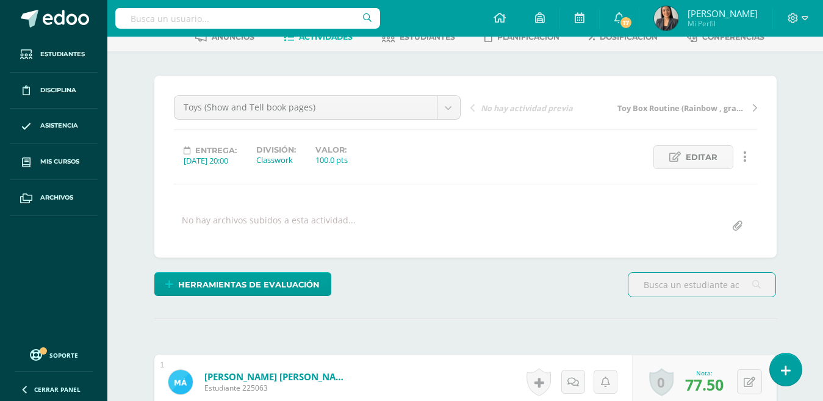
scroll to position [1, 0]
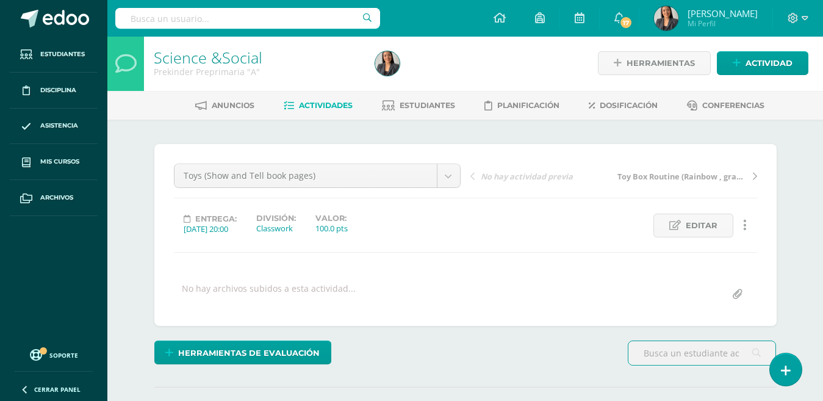
click at [352, 111] on ul "Anuncios Actividades Estudiantes Planificación Dosificación Conferencias" at bounding box center [480, 105] width 716 height 20
click at [342, 112] on link "Actividades" at bounding box center [318, 106] width 69 height 20
